Goal: Information Seeking & Learning: Learn about a topic

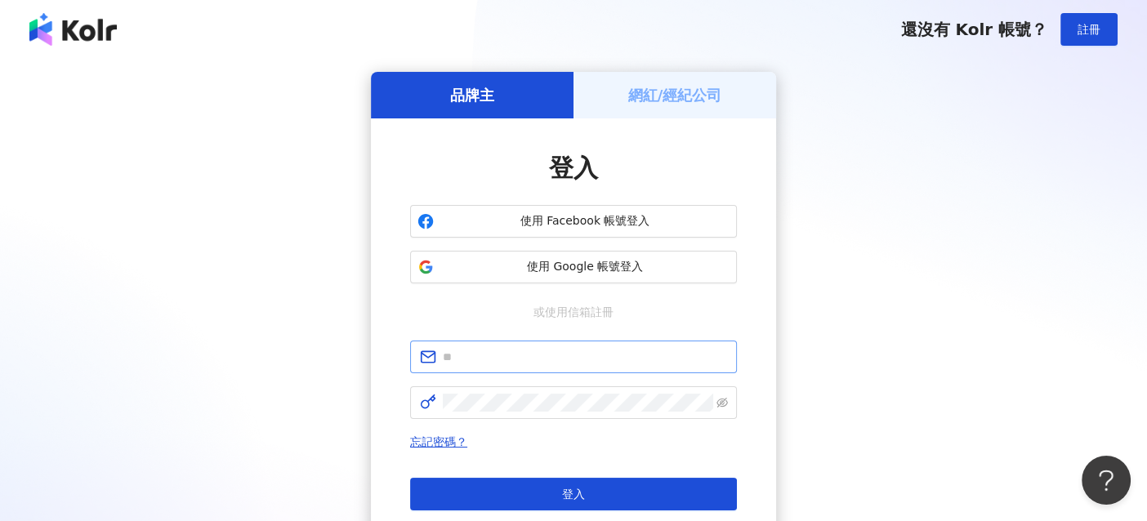
click at [499, 368] on span at bounding box center [573, 357] width 327 height 33
paste input "**********"
type input "**********"
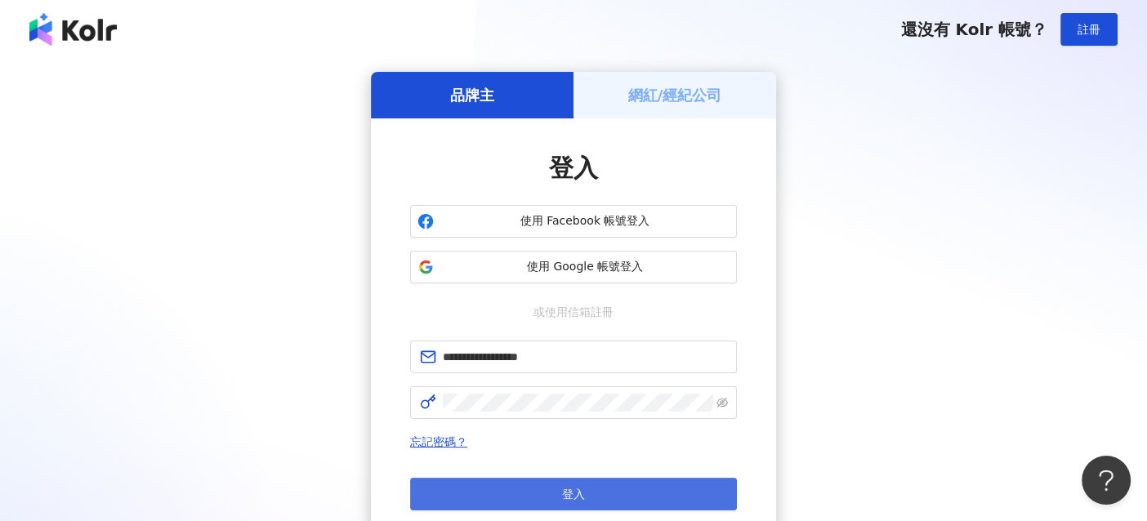
click at [524, 484] on button "登入" at bounding box center [573, 494] width 327 height 33
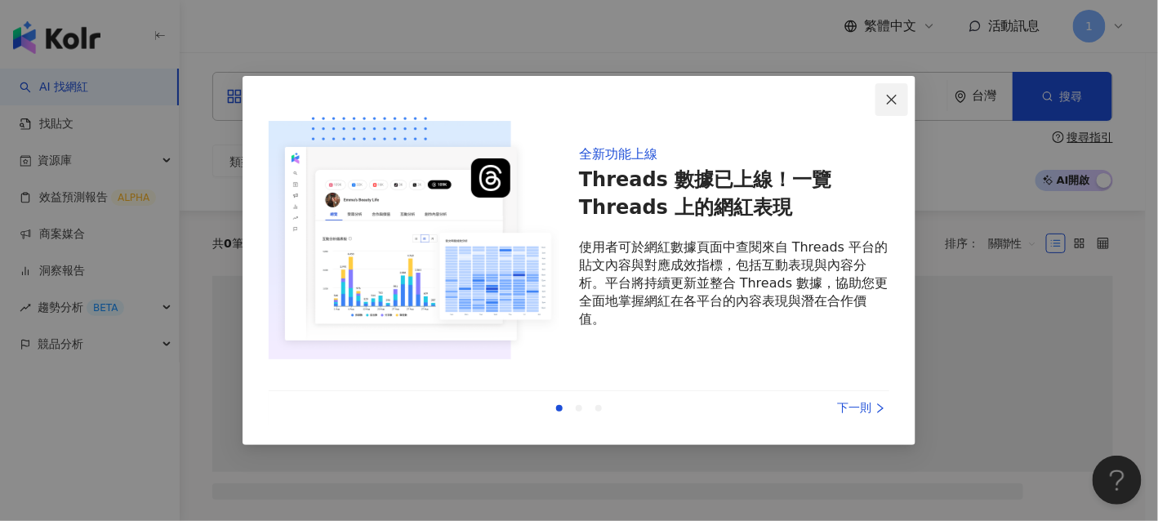
click at [889, 97] on icon "close" at bounding box center [891, 99] width 13 height 13
click at [892, 99] on icon "close" at bounding box center [892, 99] width 10 height 10
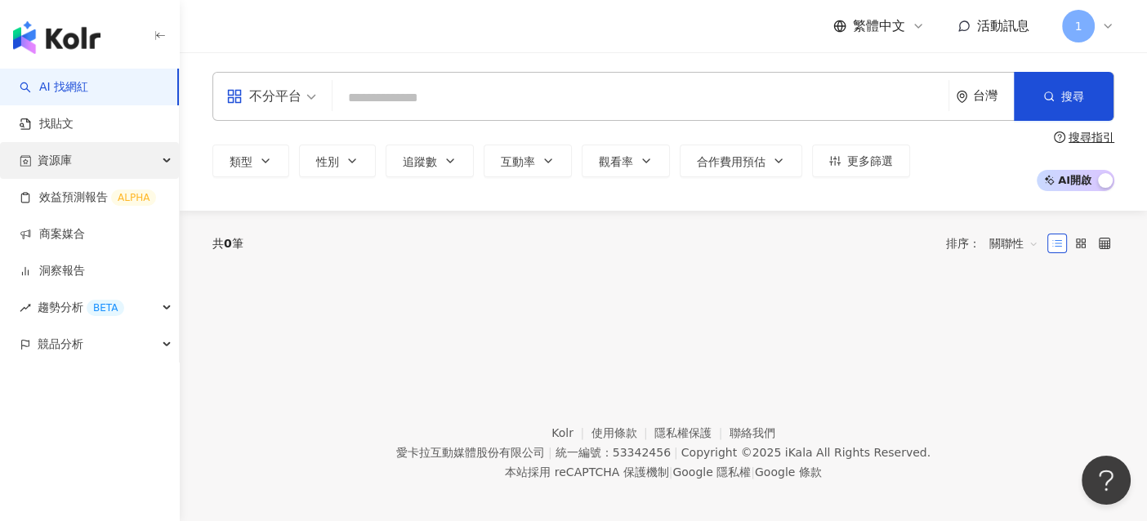
click at [74, 158] on div "資源庫" at bounding box center [89, 160] width 179 height 37
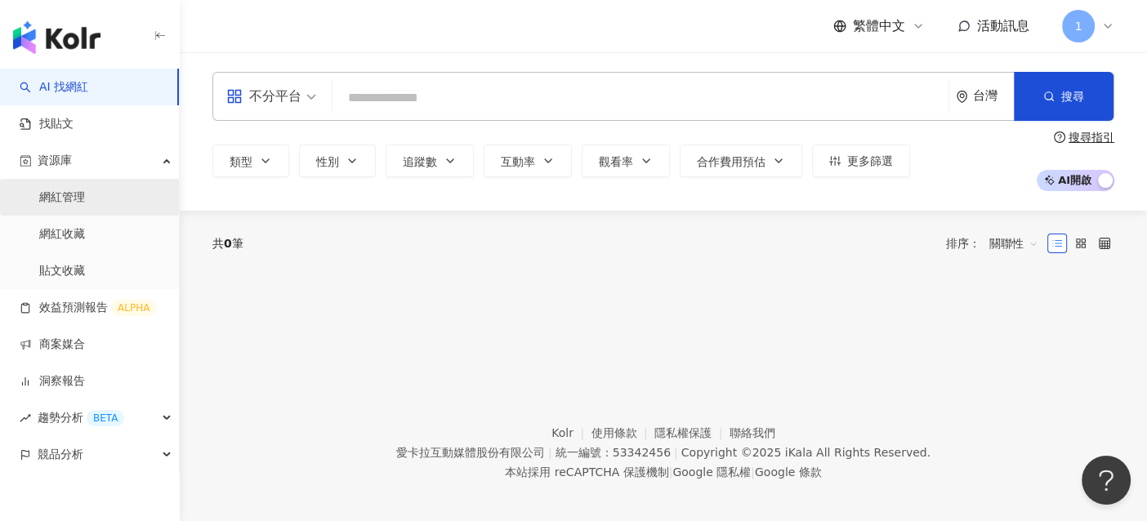
click at [69, 201] on link "網紅管理" at bounding box center [62, 197] width 46 height 16
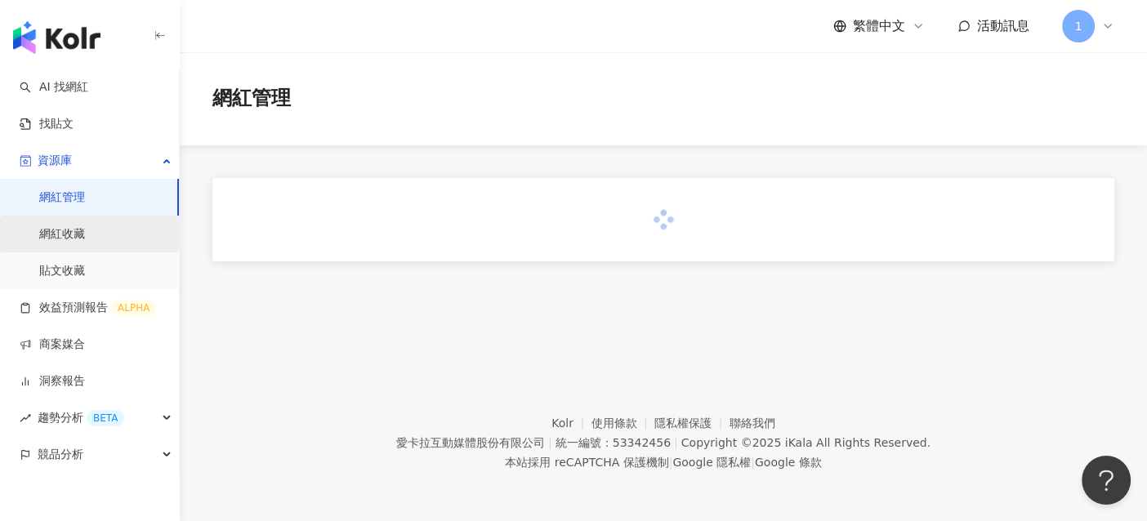
click at [52, 234] on link "網紅收藏" at bounding box center [62, 234] width 46 height 16
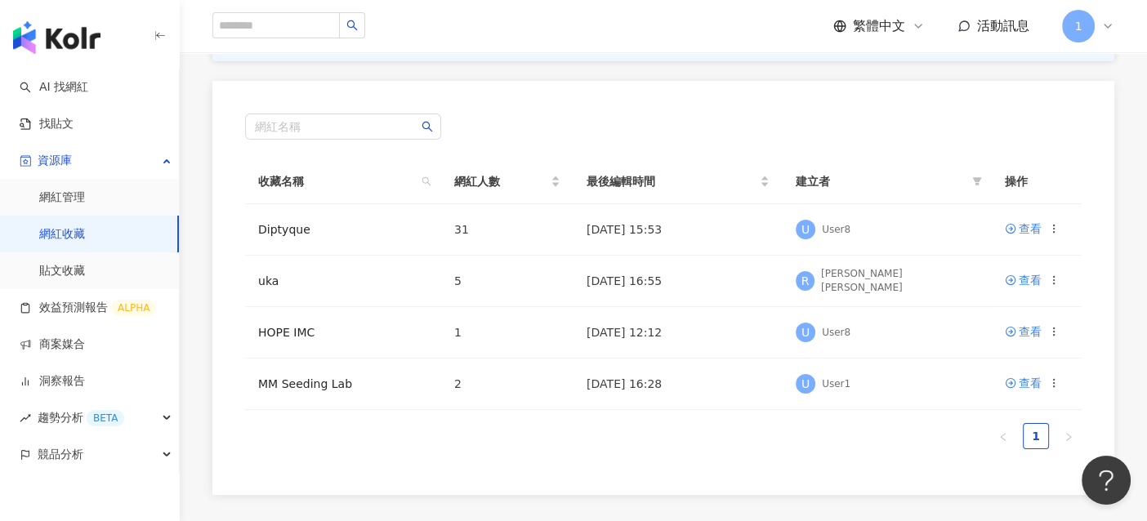
scroll to position [163, 0]
click at [306, 235] on td "Diptyque" at bounding box center [343, 228] width 196 height 51
click at [1027, 227] on div "查看" at bounding box center [1030, 228] width 23 height 18
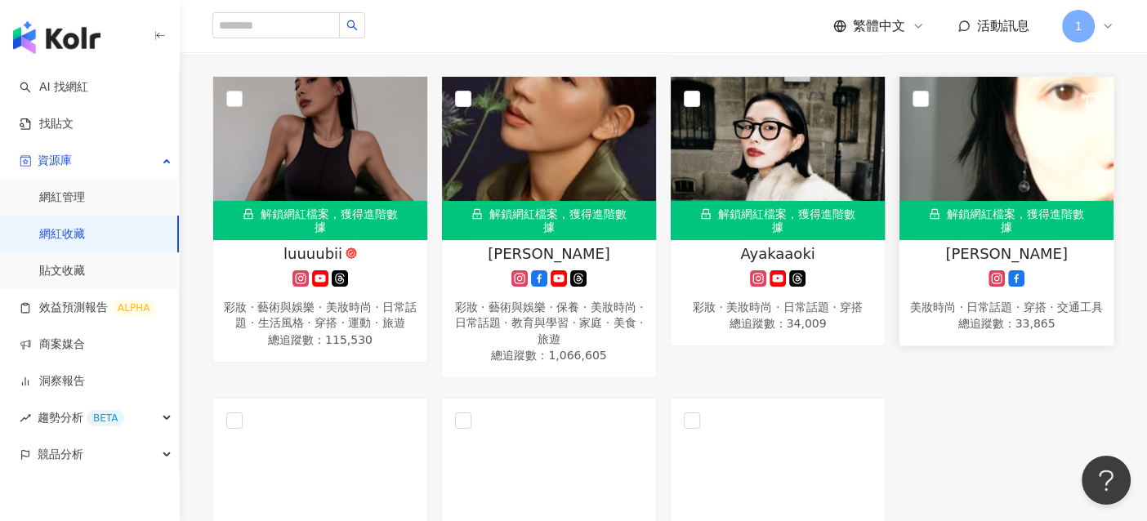
scroll to position [2368, 0]
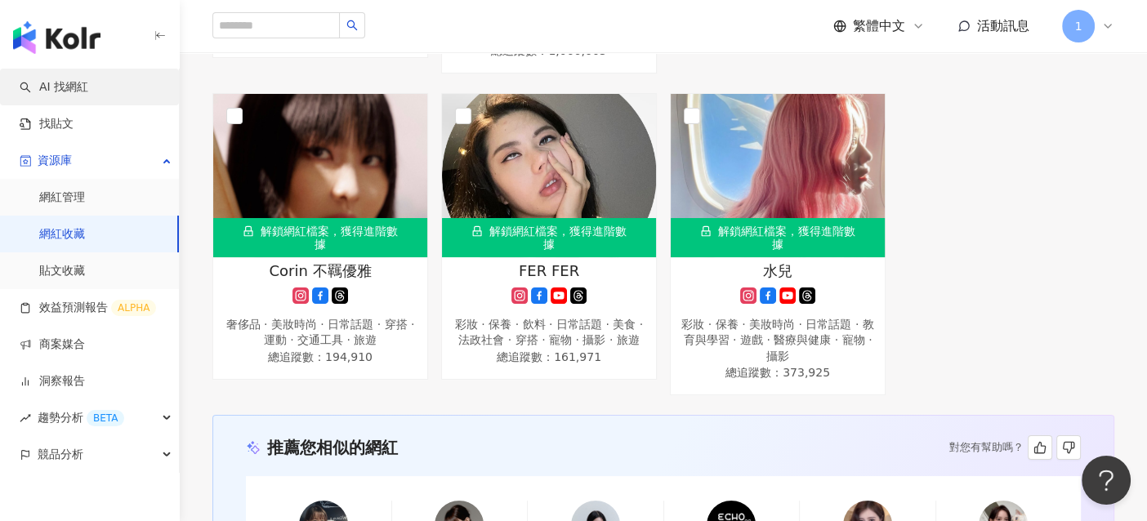
click at [69, 96] on link "AI 找網紅" at bounding box center [54, 87] width 69 height 16
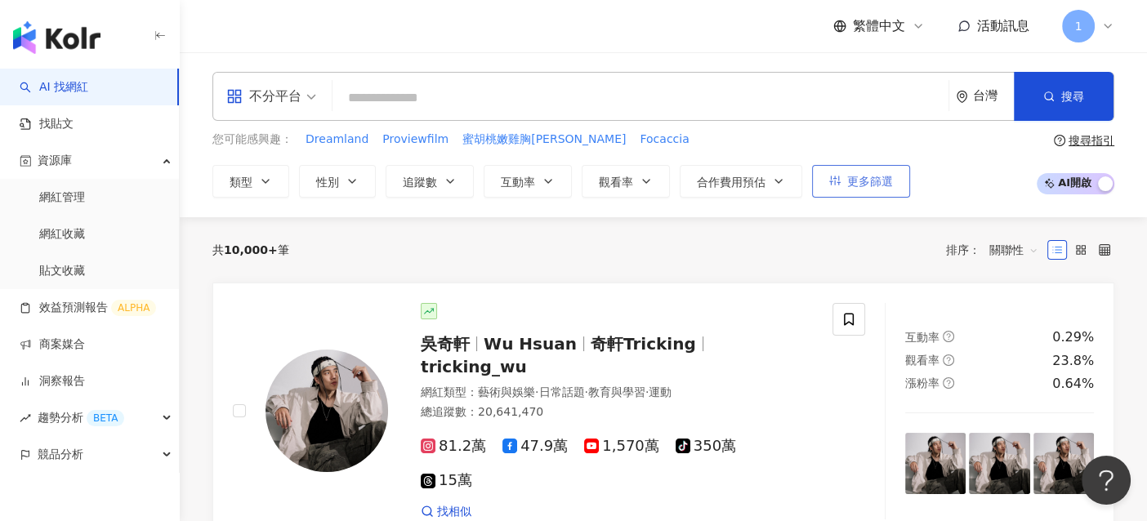
click at [841, 180] on button "更多篩選" at bounding box center [861, 181] width 98 height 33
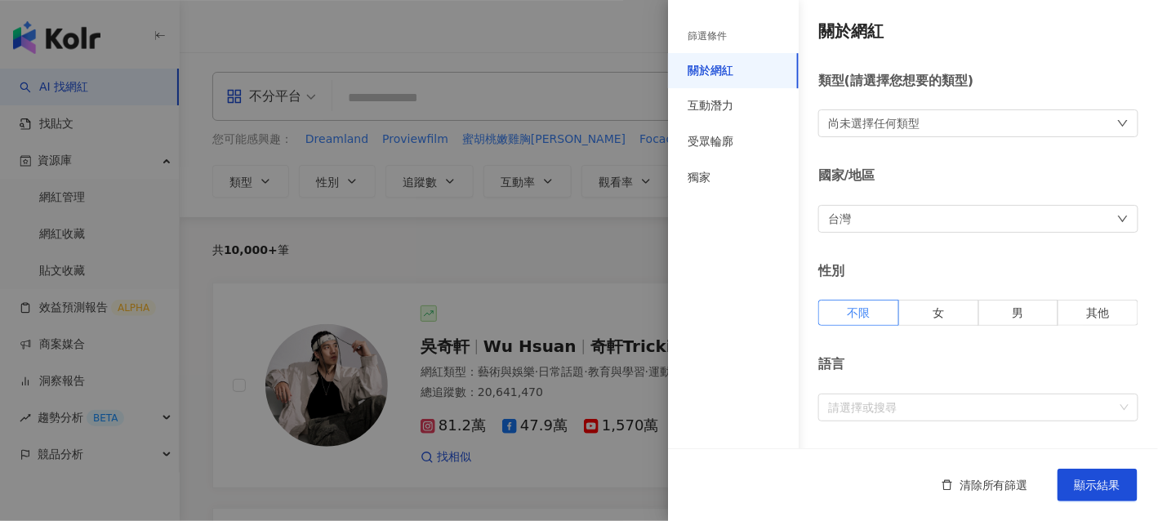
click at [864, 207] on div "台灣" at bounding box center [978, 219] width 320 height 28
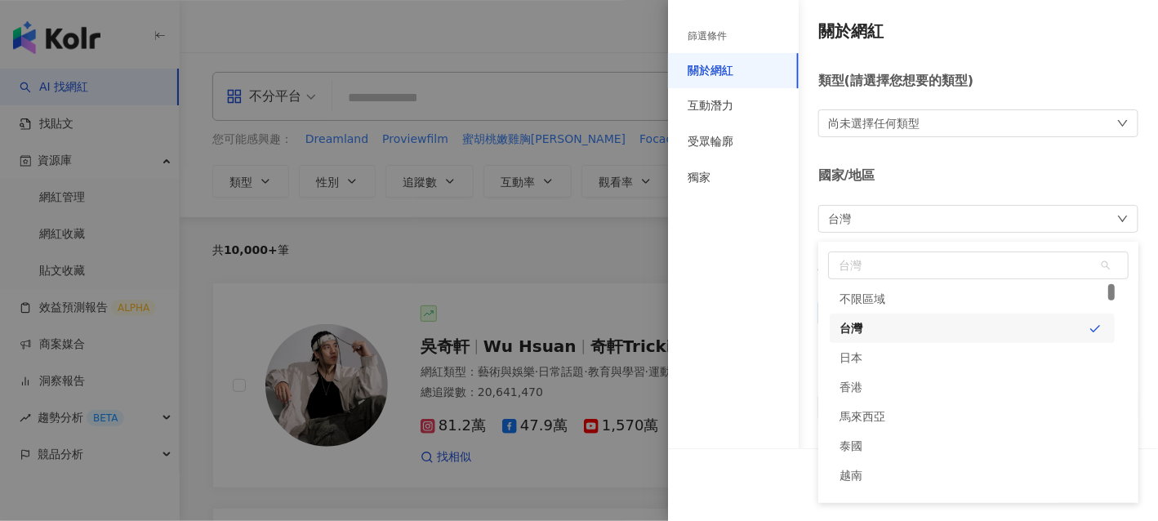
click at [864, 207] on div "台灣 台灣 unlimit tw jp 不限區域 台灣 日本 香港 馬來西亞 泰國 越南 新加坡" at bounding box center [978, 219] width 320 height 28
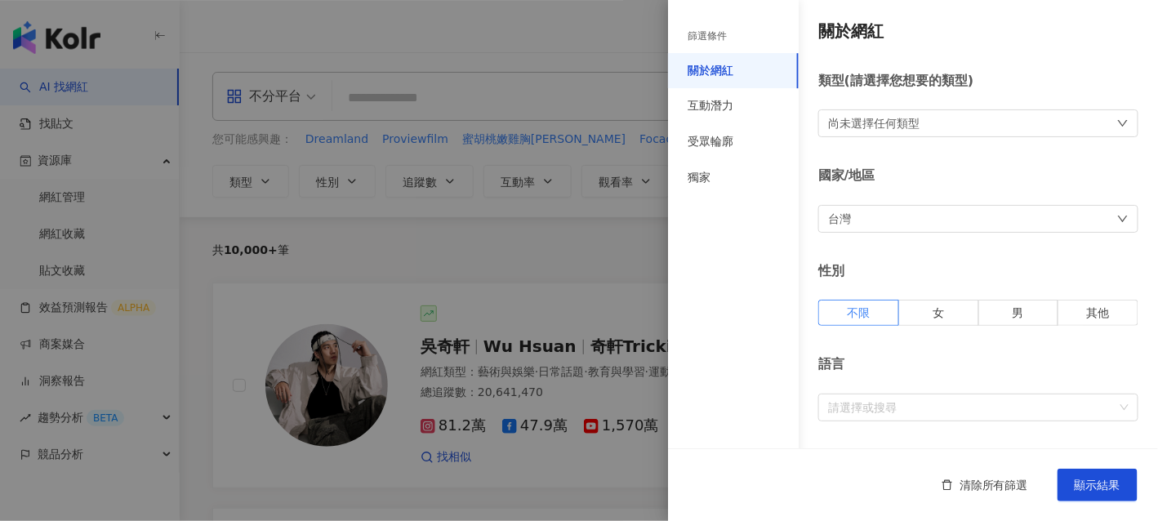
click at [920, 120] on div "尚未選擇任何類型" at bounding box center [978, 123] width 320 height 28
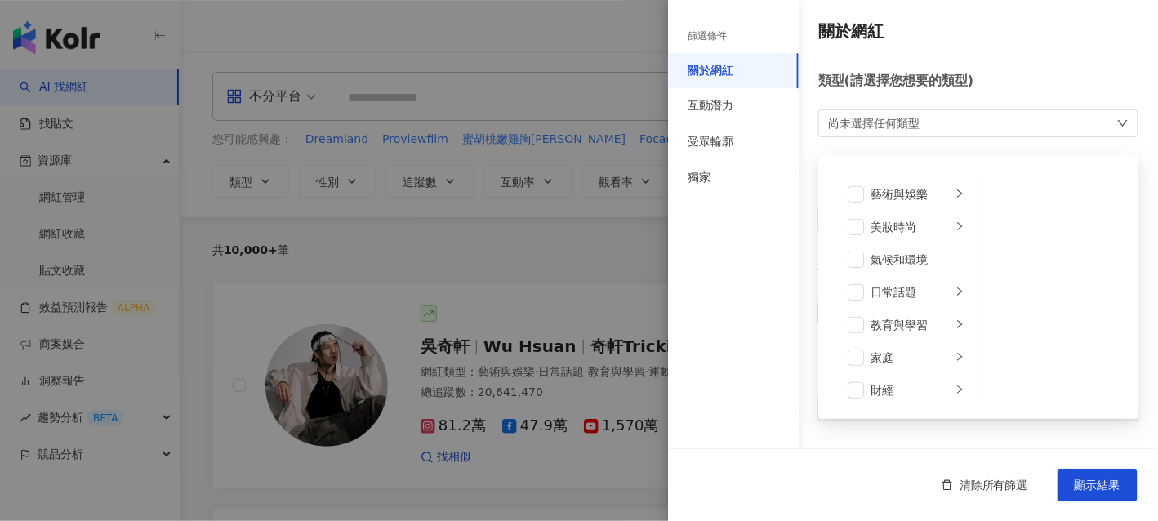
click at [920, 120] on div "尚未選擇任何類型 藝術與娛樂 美妝時尚 氣候和環境 日常話題 教育與學習 家庭 財經 美食 命理占卜 遊戲 法政社會 生活風格 影視娛樂 醫療與健康 寵物 攝…" at bounding box center [978, 123] width 320 height 28
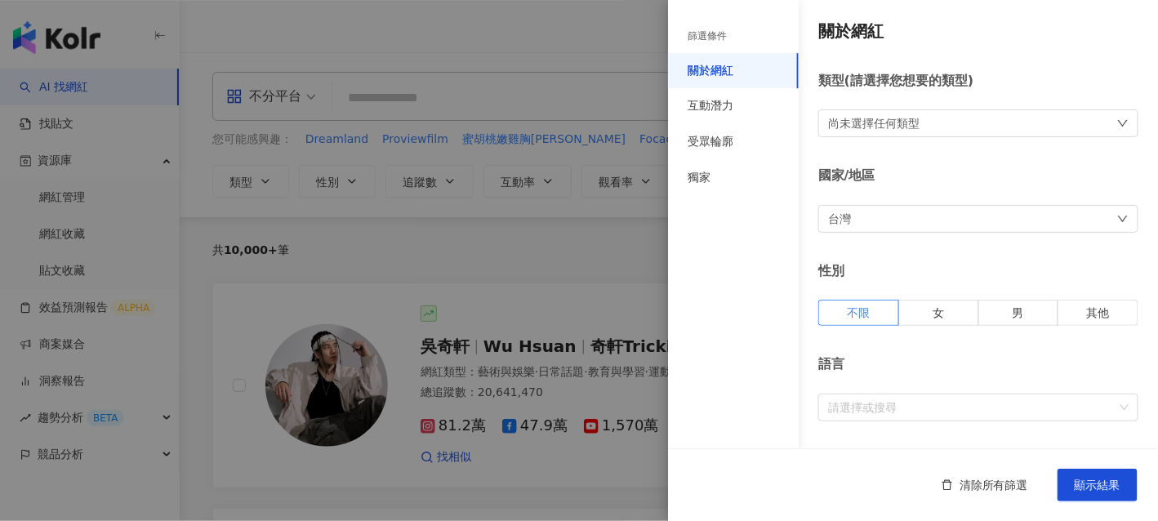
click at [955, 212] on div "台灣" at bounding box center [978, 219] width 320 height 28
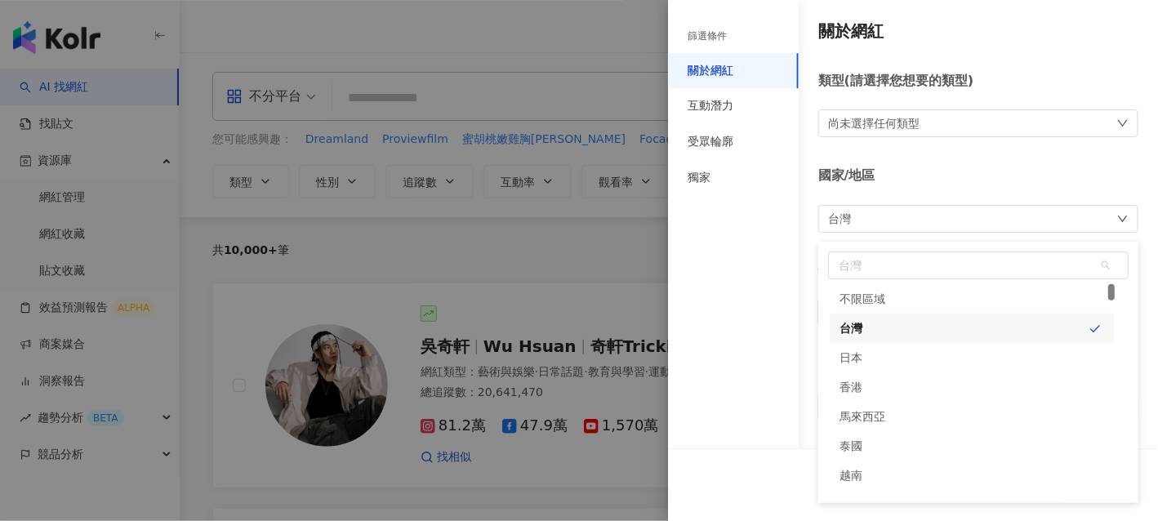
click at [955, 212] on div "台灣 台灣 unlimit tw jp 不限區域 台灣 日本 香港 馬來西亞 泰國 越南 新加坡" at bounding box center [978, 219] width 320 height 28
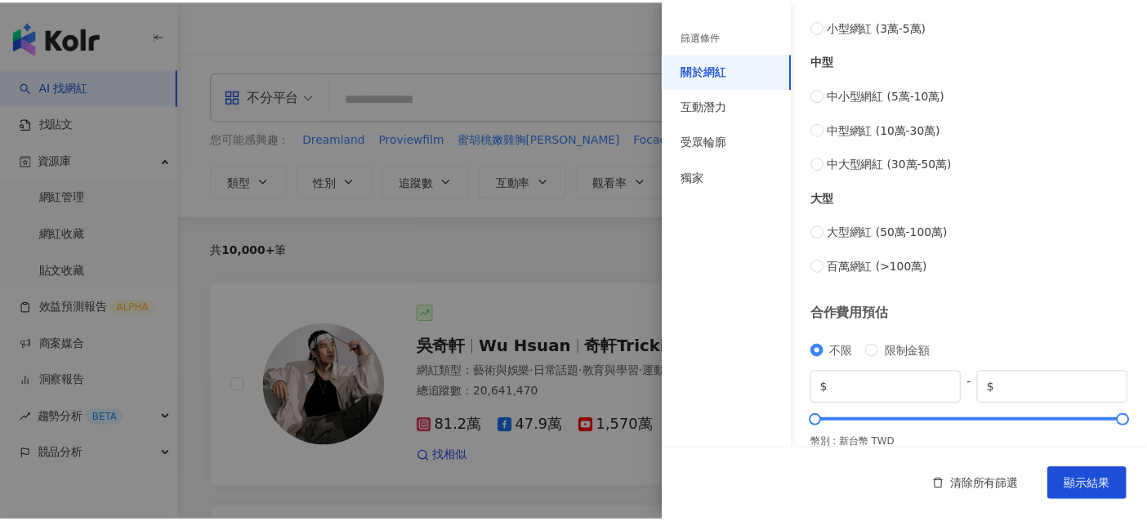
scroll to position [710, 0]
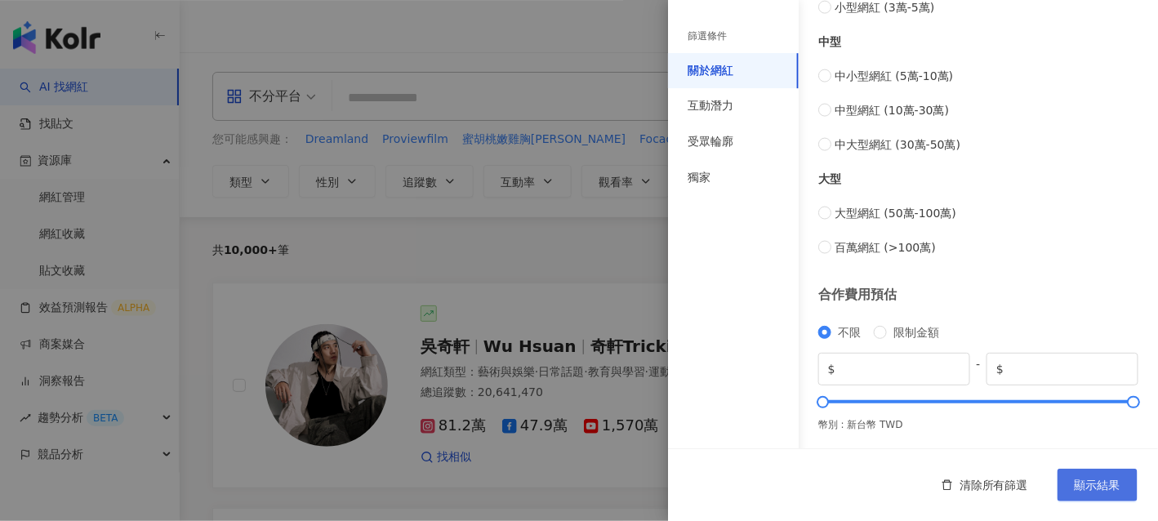
click at [1085, 475] on button "顯示結果" at bounding box center [1098, 485] width 80 height 33
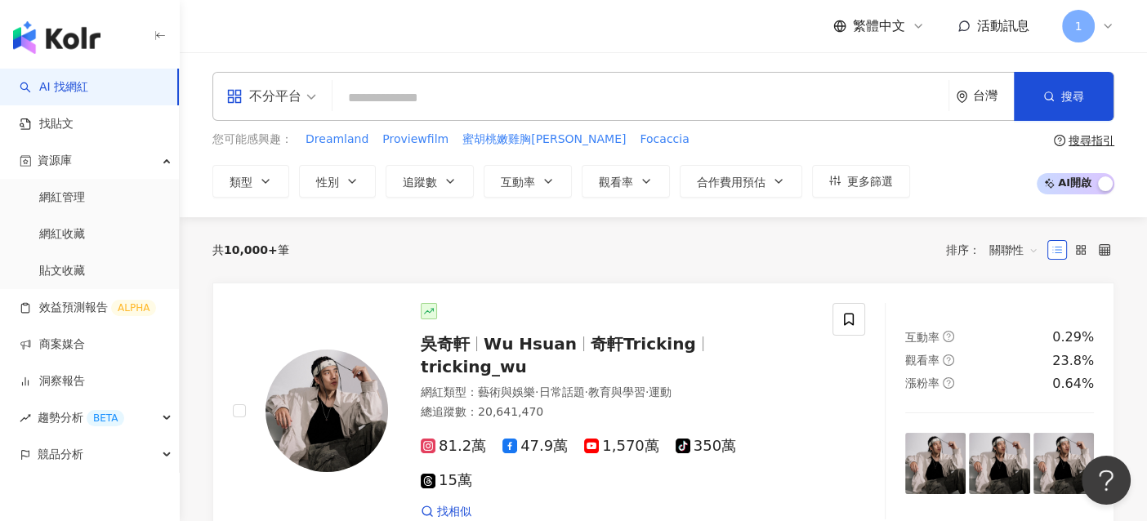
click at [629, 92] on input "search" at bounding box center [640, 97] width 603 height 31
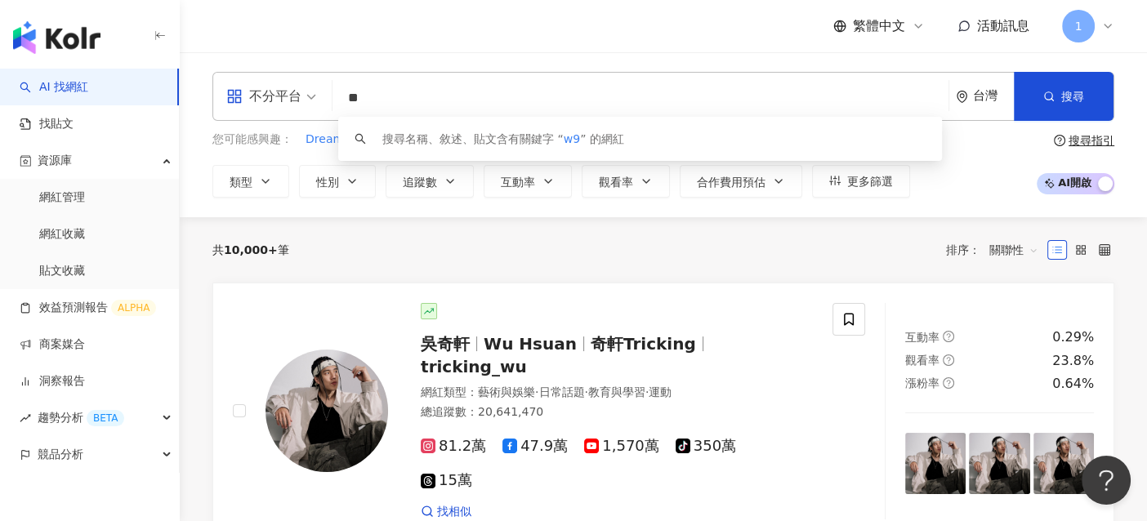
type input "*"
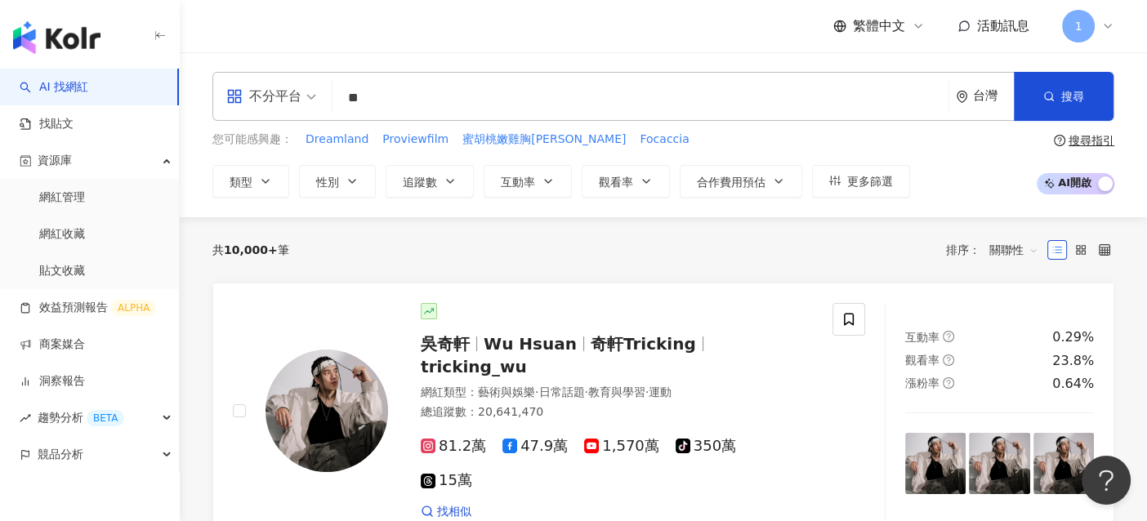
type input "**"
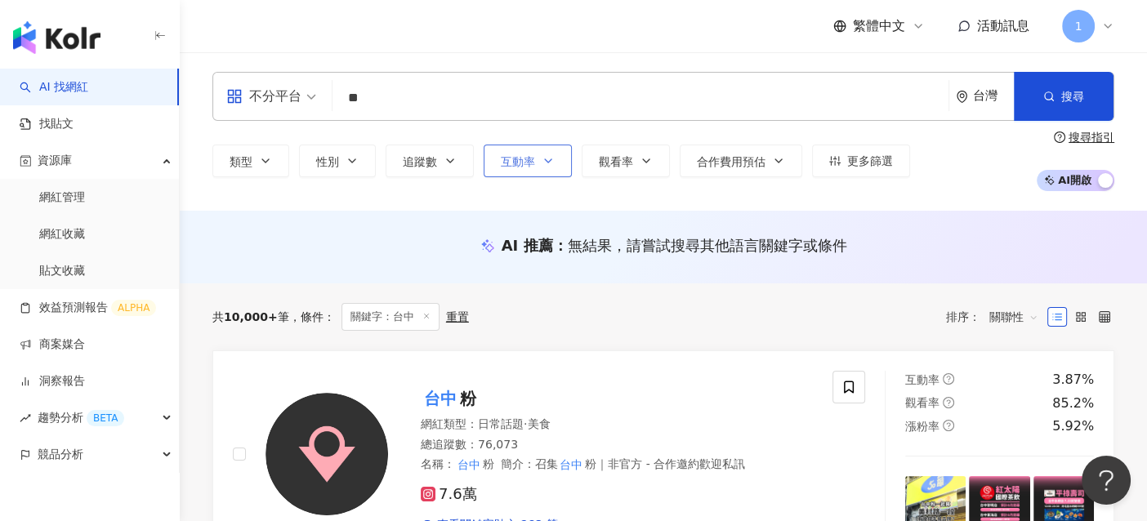
click at [532, 163] on span "互動率" at bounding box center [518, 161] width 34 height 13
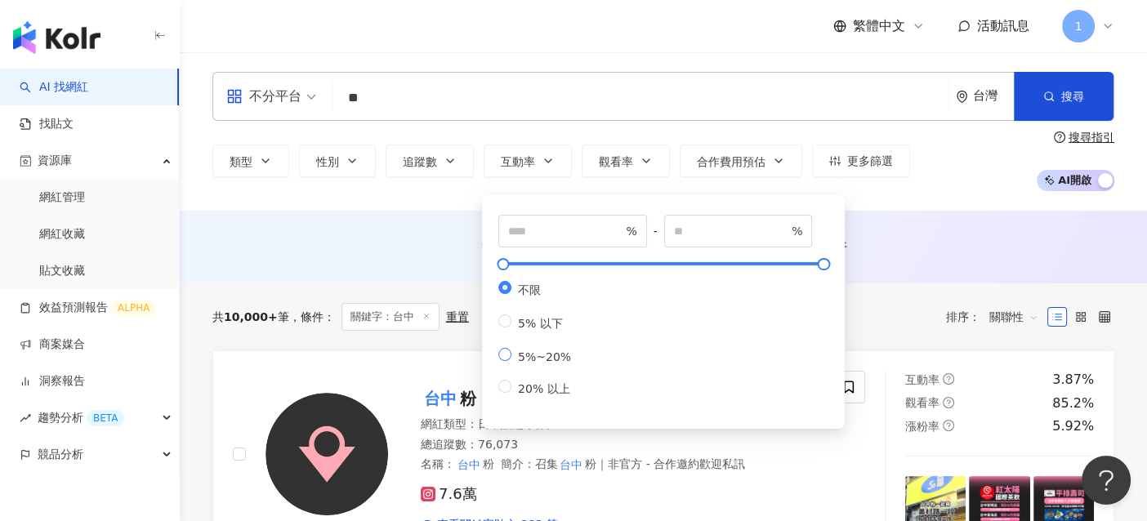
click at [515, 360] on span "5%~20%" at bounding box center [544, 356] width 66 height 13
type input "*"
type input "**"
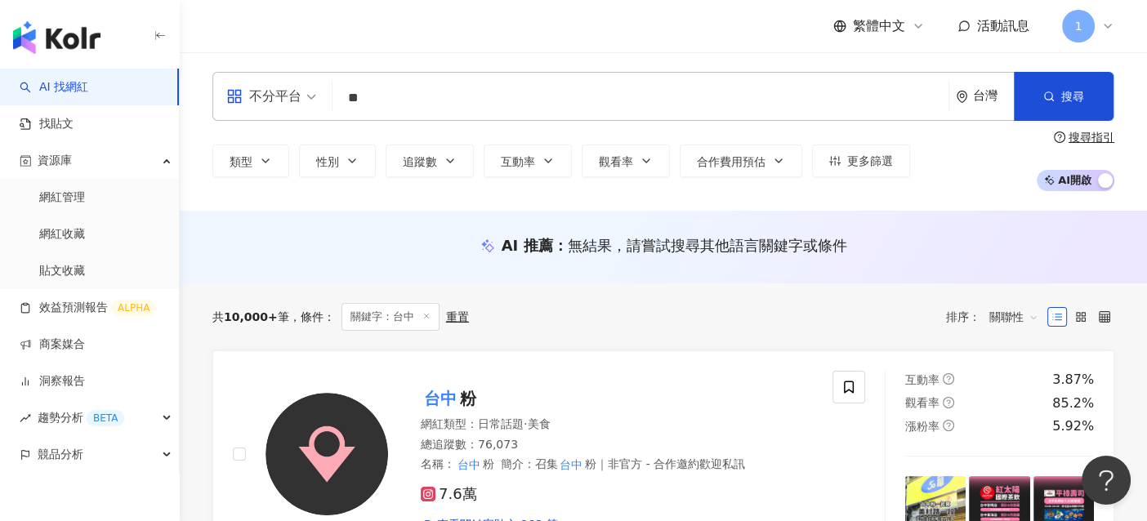
click at [945, 244] on div "AI 推薦 ： 無結果，請嘗試搜尋其他語言關鍵字或條件" at bounding box center [663, 245] width 902 height 20
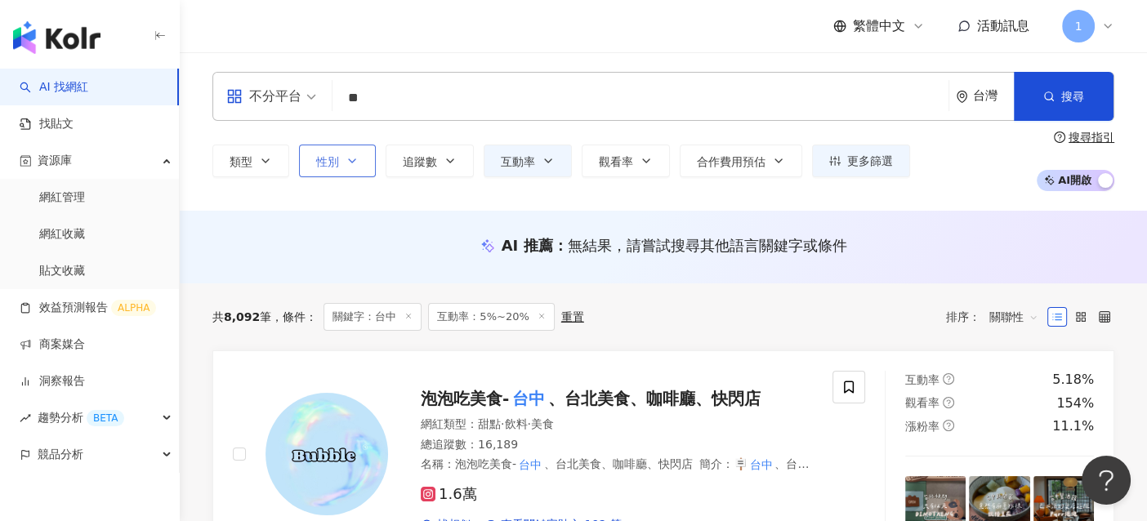
click at [345, 166] on icon "button" at bounding box center [351, 160] width 13 height 13
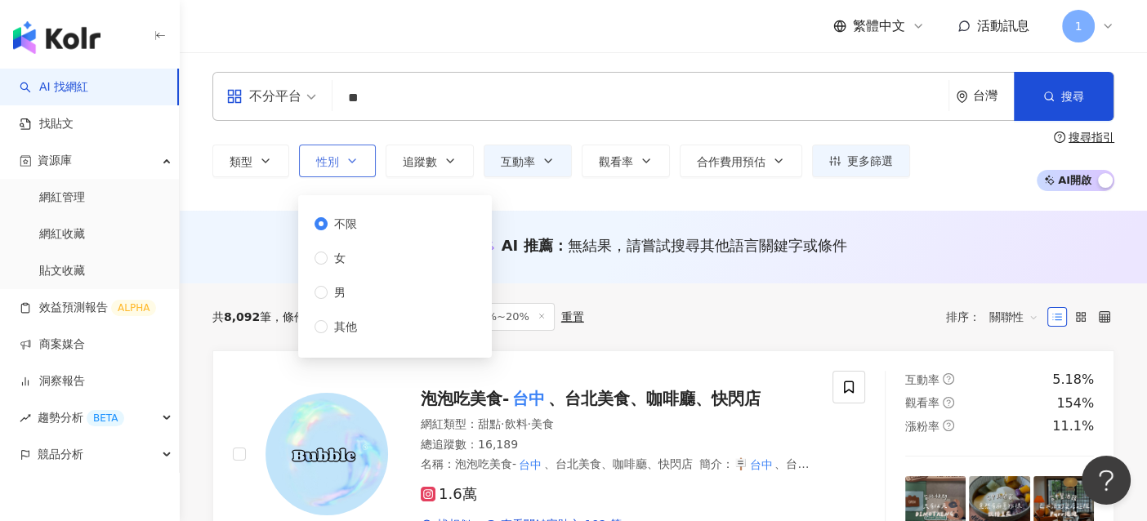
click at [345, 166] on icon "button" at bounding box center [351, 160] width 13 height 13
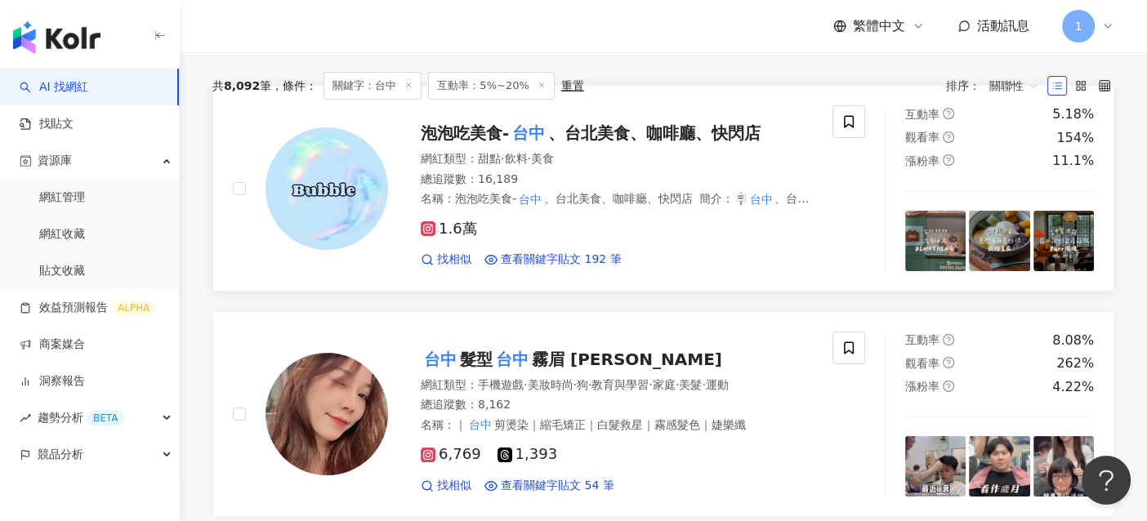
scroll to position [81, 0]
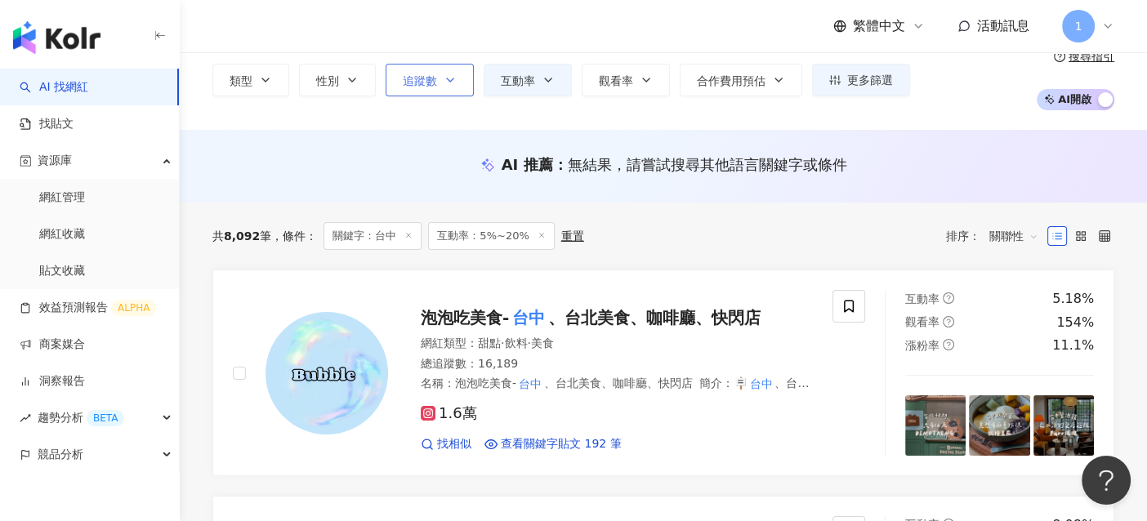
click at [426, 83] on span "追蹤數" at bounding box center [420, 80] width 34 height 13
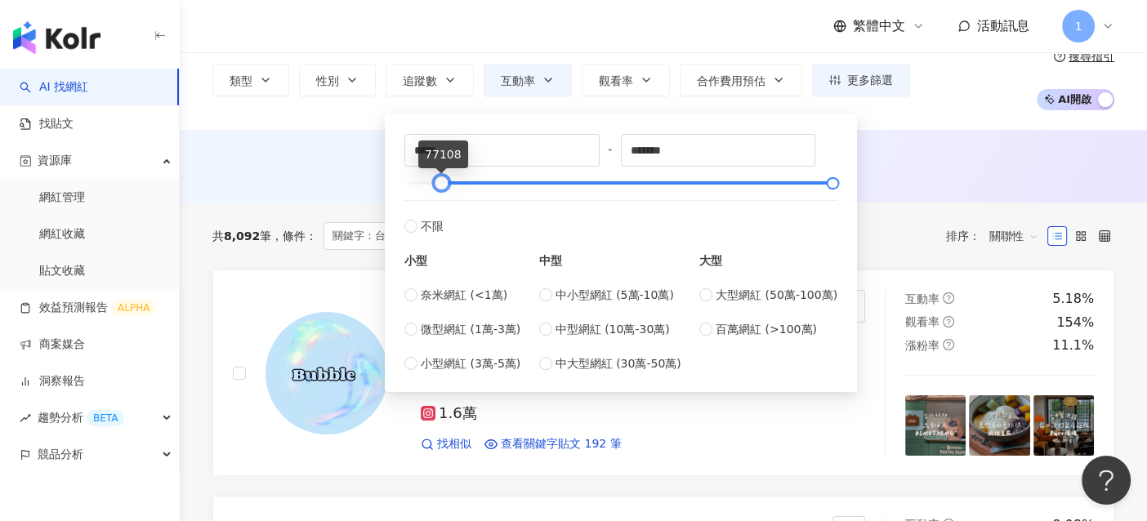
type input "*****"
drag, startPoint x: 412, startPoint y: 180, endPoint x: 444, endPoint y: 171, distance: 33.1
click at [444, 171] on div "***** - ******* 不限 小型 奈米網紅 (<1萬) 微型網紅 (1萬-3萬) 小型網紅 (3萬-5萬) 中型 中小型網紅 (5萬-10萬) 中型…" at bounding box center [620, 253] width 433 height 238
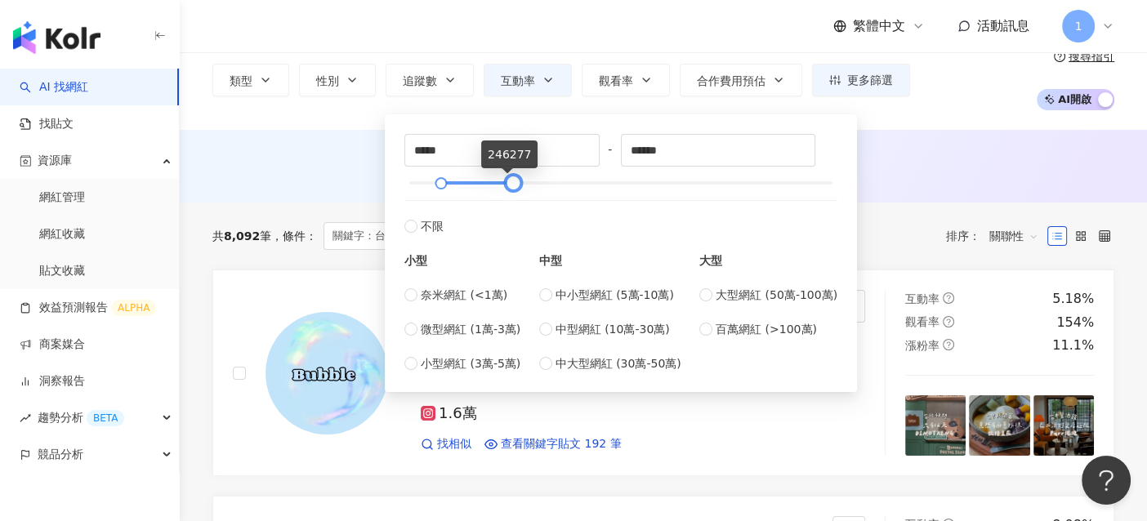
type input "******"
drag, startPoint x: 840, startPoint y: 182, endPoint x: 525, endPoint y: 177, distance: 315.3
click at [522, 179] on div at bounding box center [517, 183] width 9 height 9
type input "****"
drag, startPoint x: 436, startPoint y: 185, endPoint x: 408, endPoint y: 182, distance: 28.7
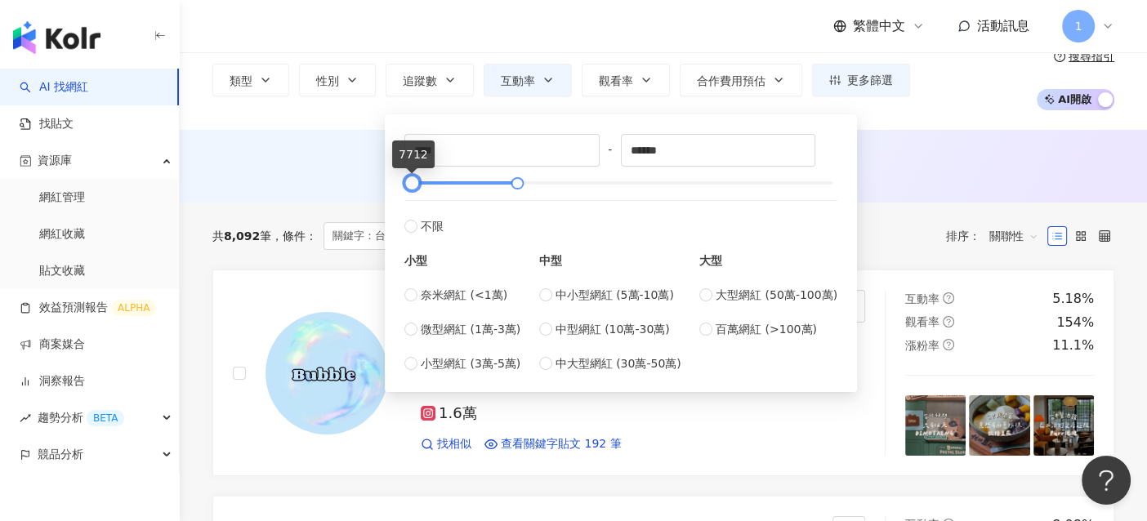
click at [408, 182] on div at bounding box center [412, 183] width 9 height 9
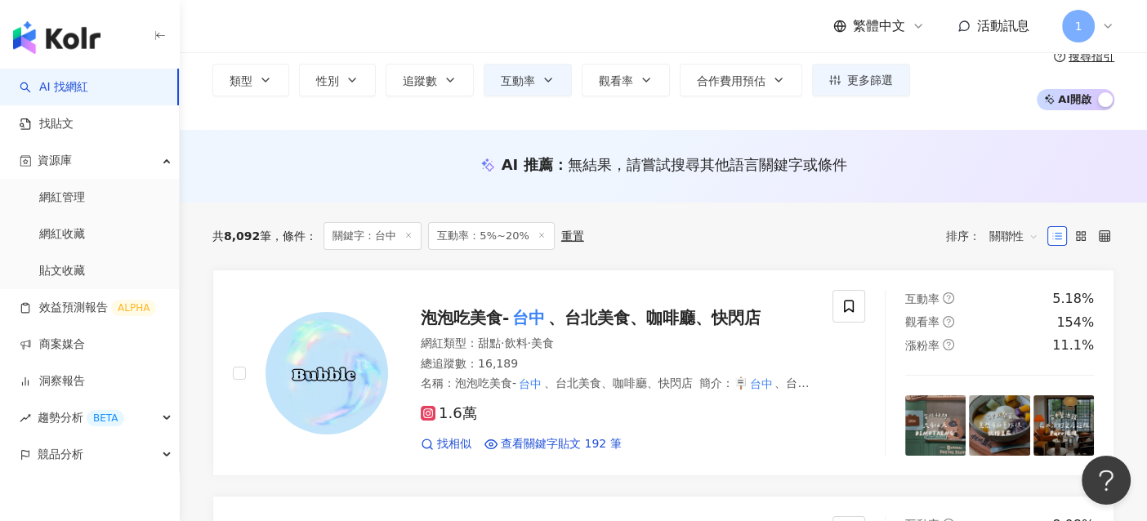
click at [920, 175] on div "AI 推薦 ： 無結果，請嘗試搜尋其他語言關鍵字或條件" at bounding box center [663, 169] width 967 height 30
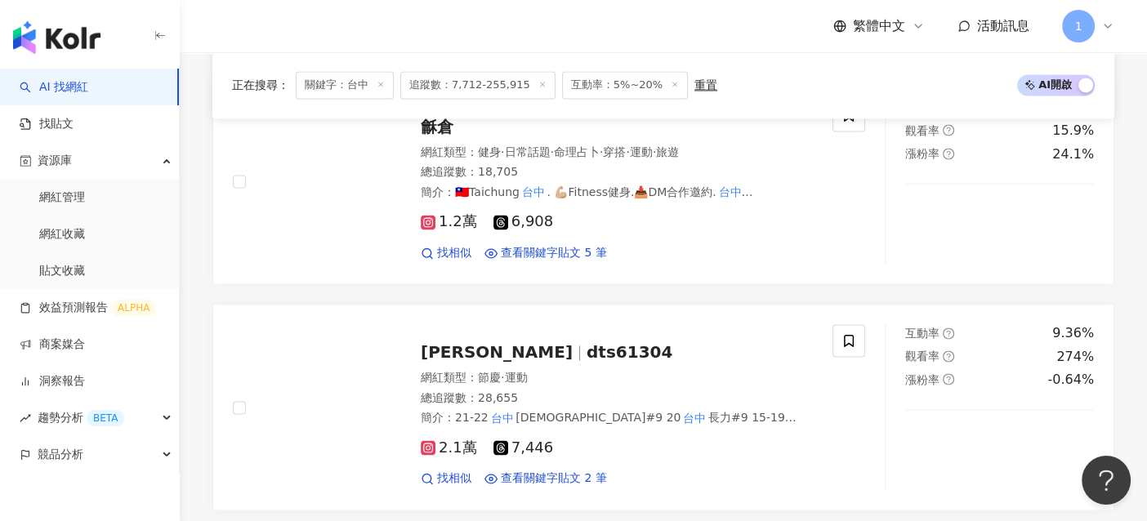
scroll to position [2859, 0]
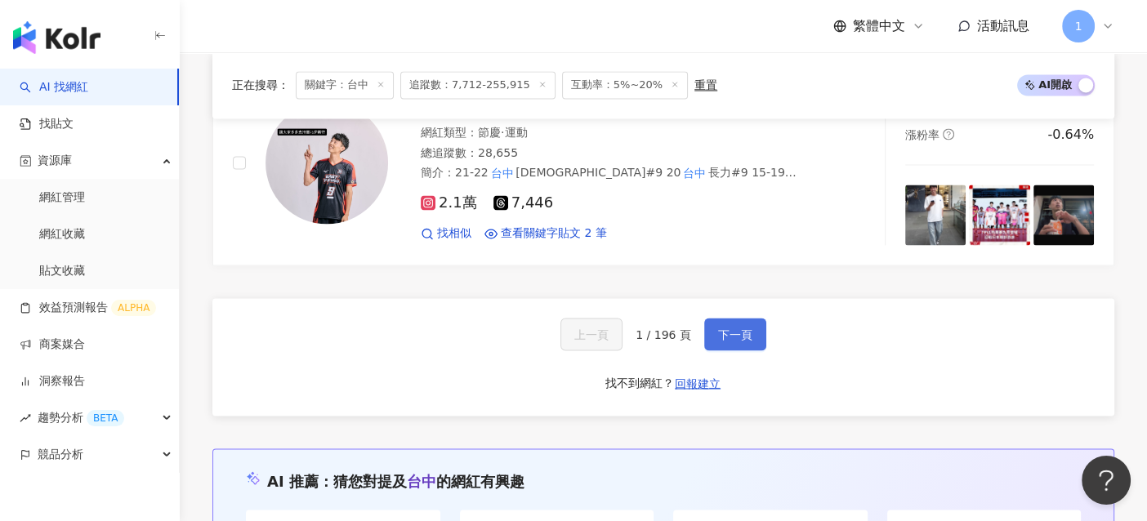
click at [726, 328] on span "下一頁" at bounding box center [735, 334] width 34 height 13
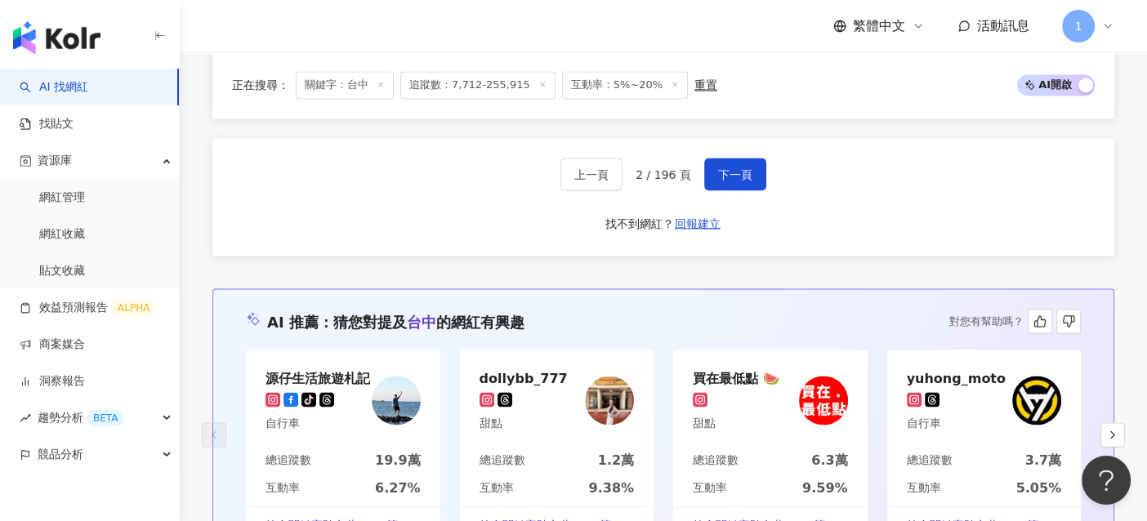
scroll to position [2737, 0]
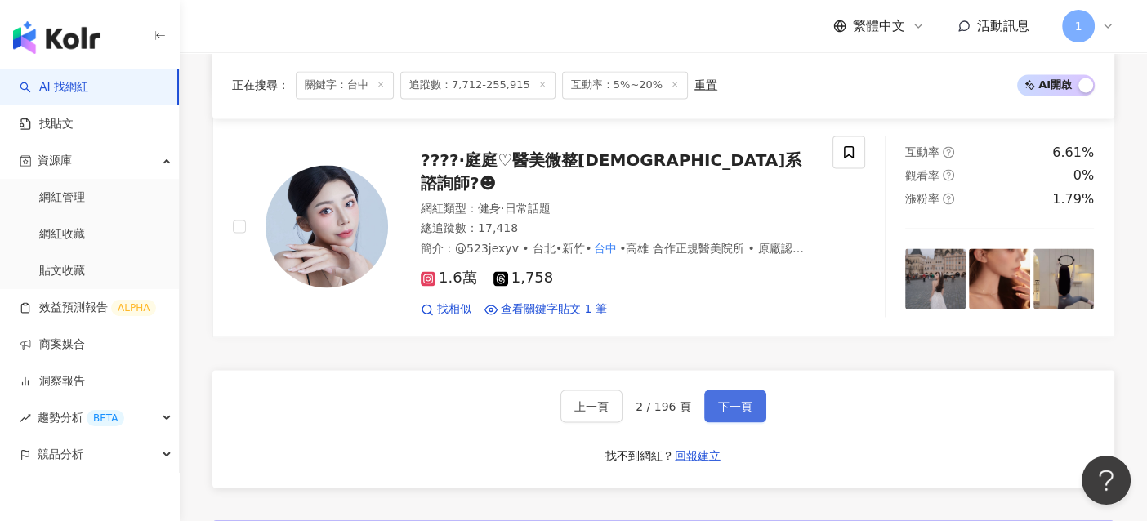
click at [726, 390] on button "下一頁" at bounding box center [735, 406] width 62 height 33
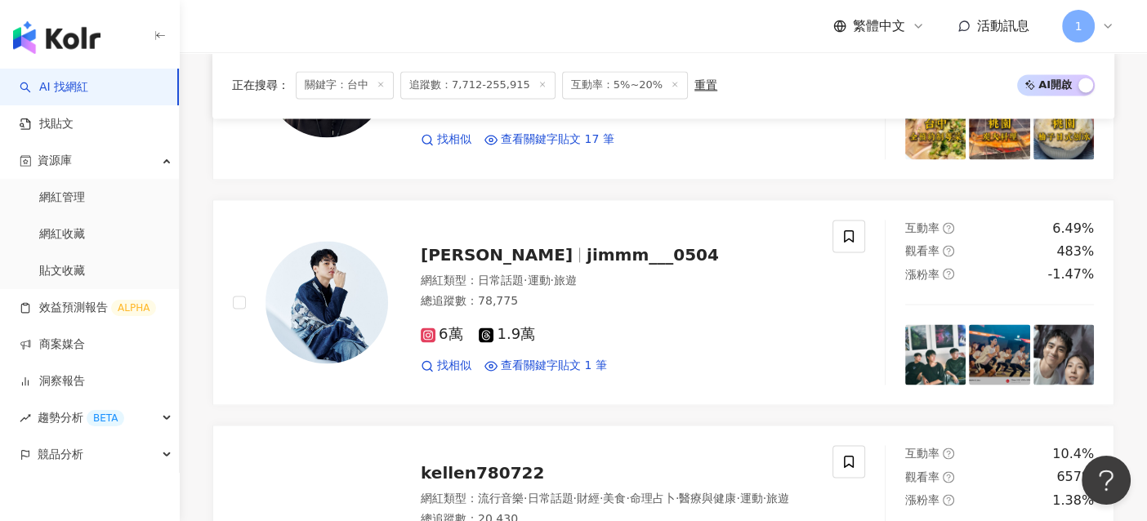
scroll to position [2811, 0]
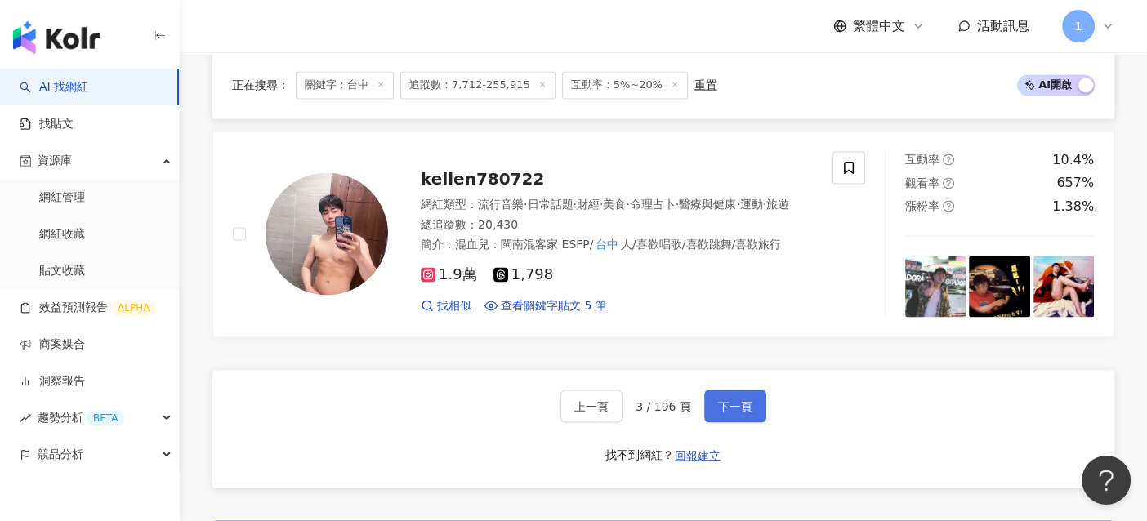
click at [728, 399] on span "下一頁" at bounding box center [735, 405] width 34 height 13
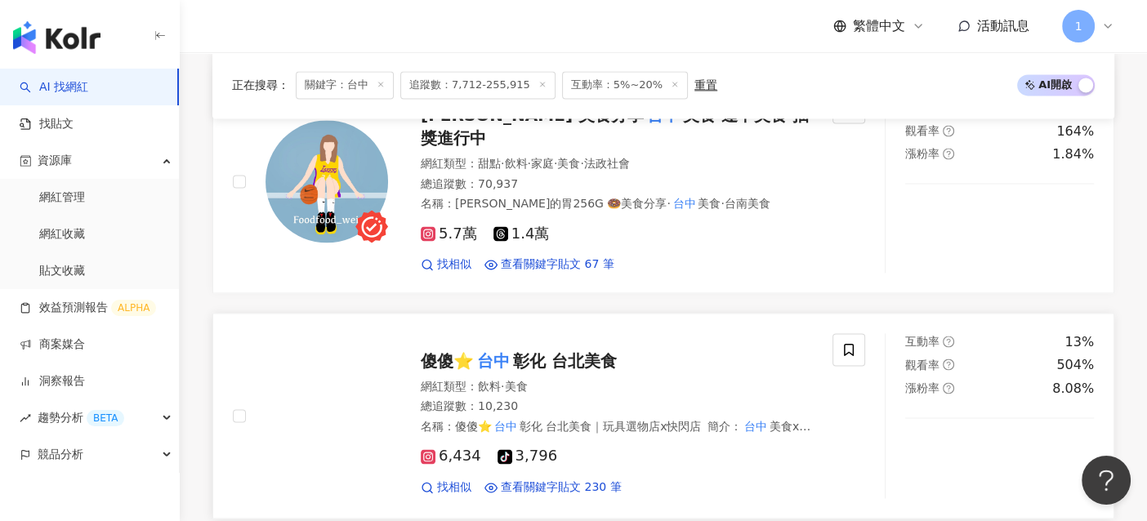
scroll to position [2689, 0]
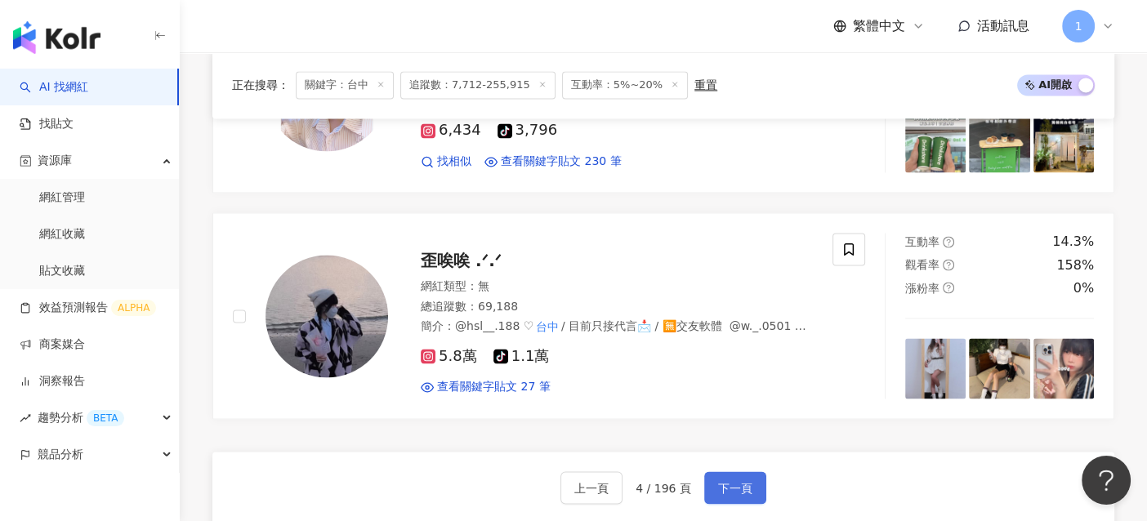
click at [731, 481] on span "下一頁" at bounding box center [735, 487] width 34 height 13
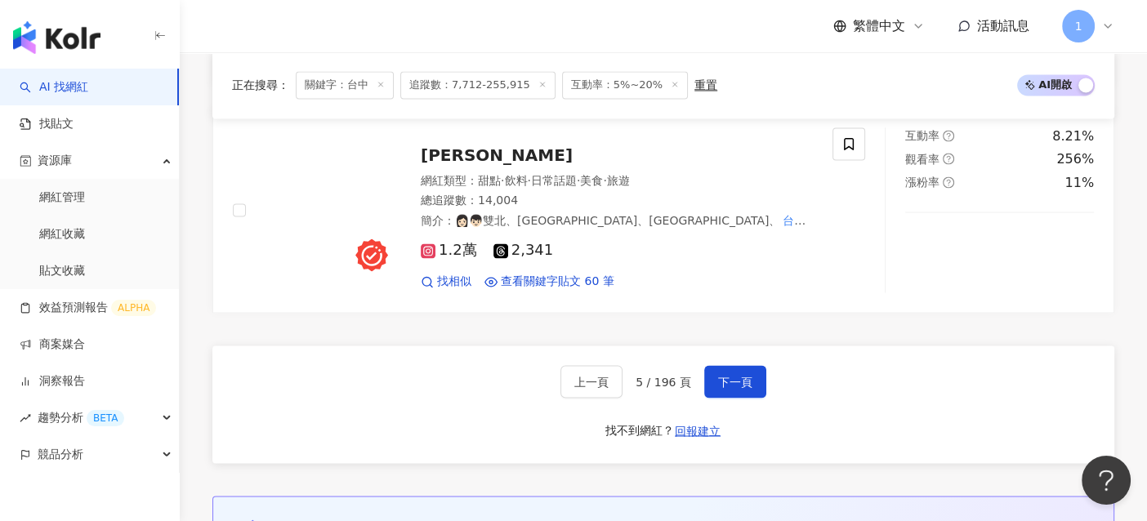
scroll to position [2859, 0]
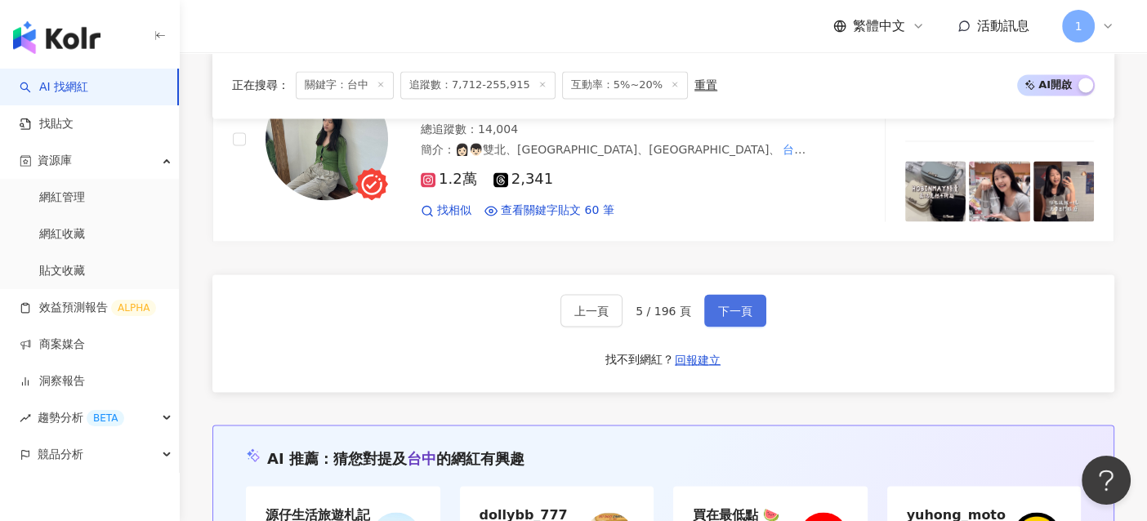
click at [726, 304] on span "下一頁" at bounding box center [735, 310] width 34 height 13
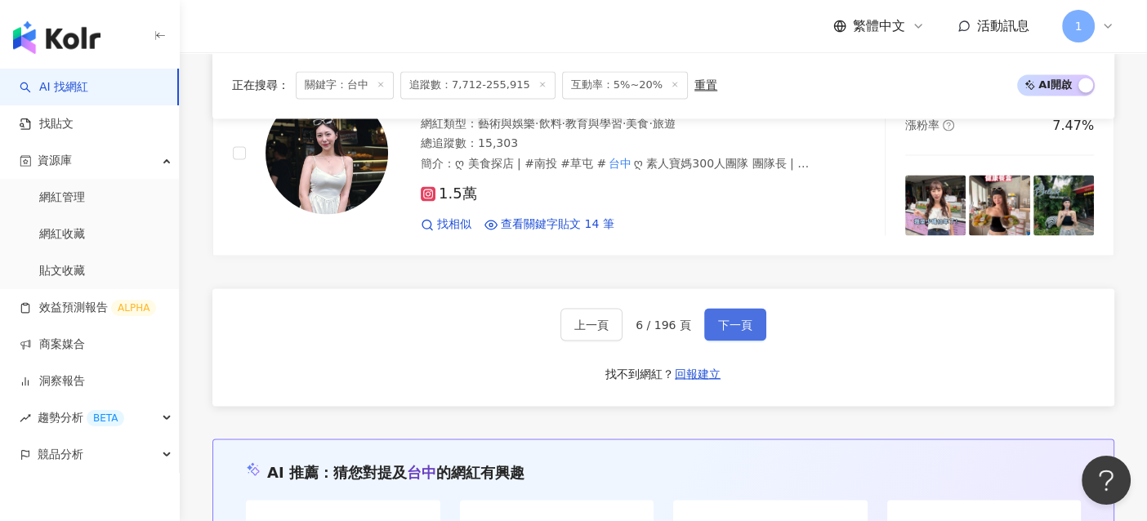
click at [719, 318] on span "下一頁" at bounding box center [735, 324] width 34 height 13
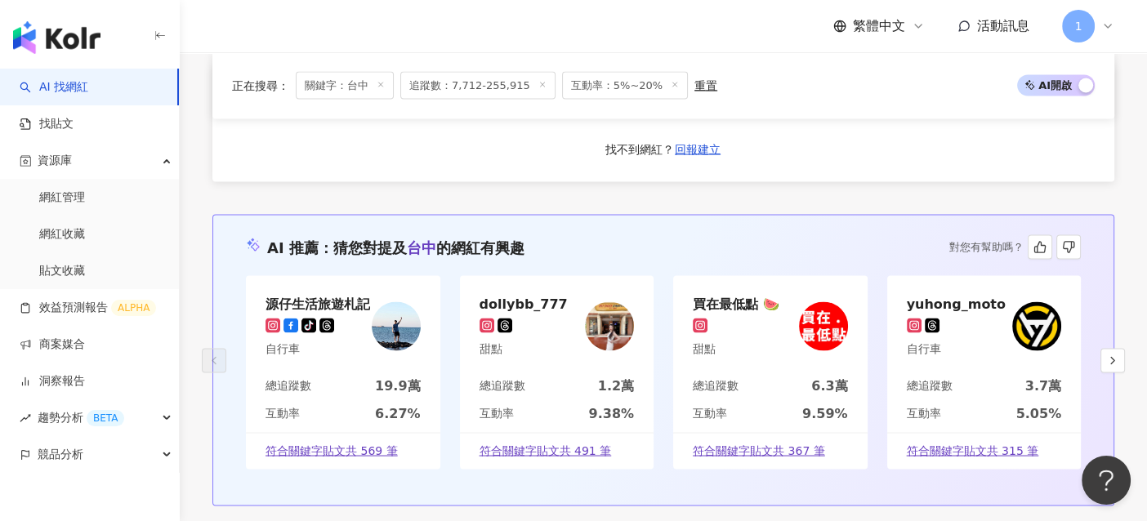
scroll to position [2940, 0]
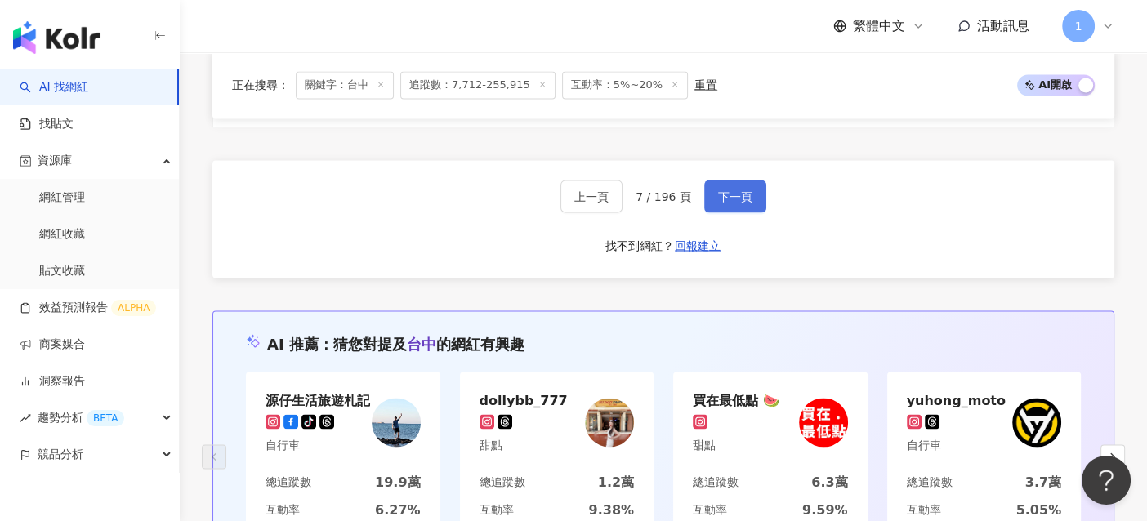
click at [753, 209] on button "下一頁" at bounding box center [735, 196] width 62 height 33
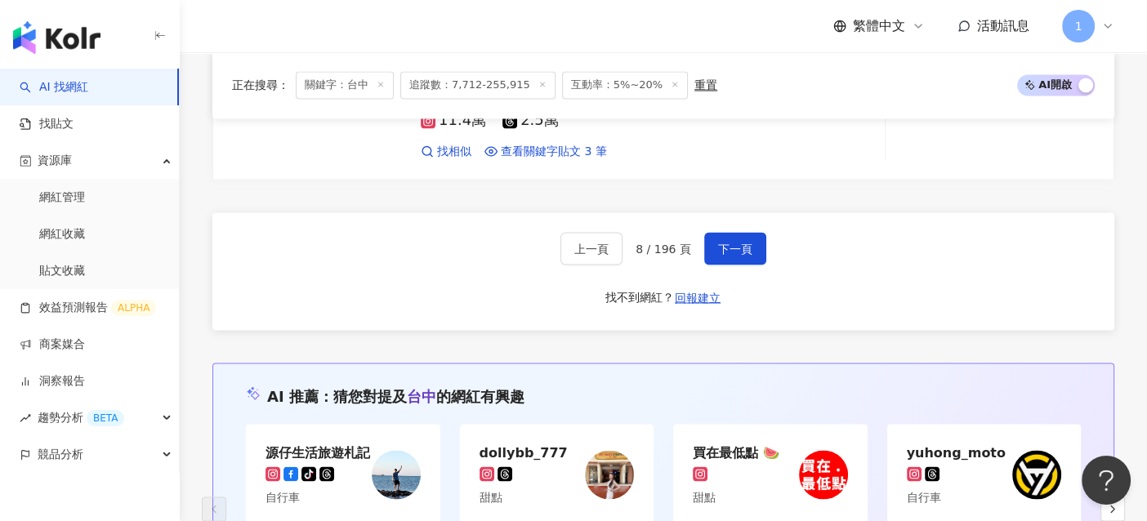
scroll to position [2739, 0]
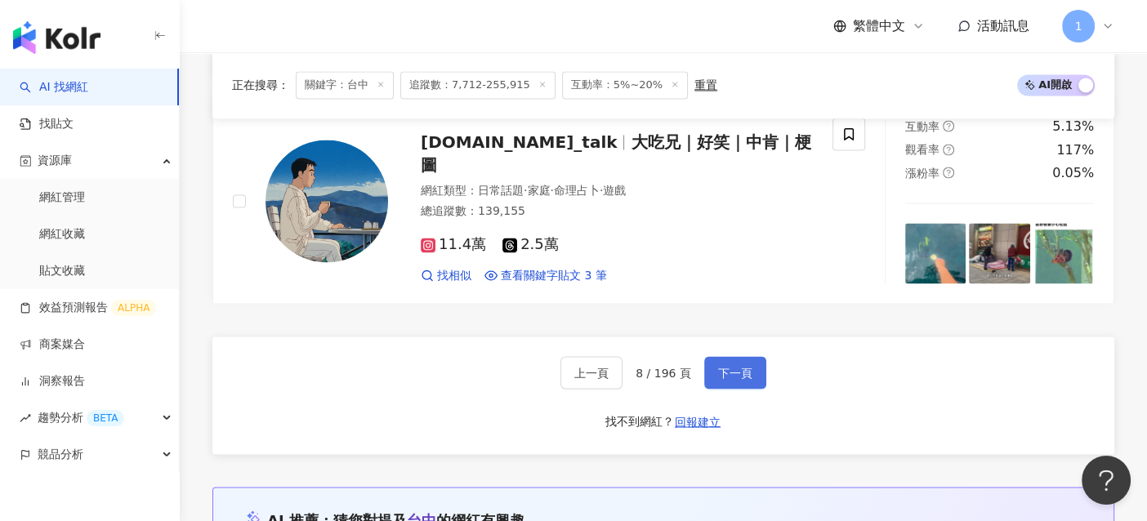
click at [733, 372] on button "下一頁" at bounding box center [735, 372] width 62 height 33
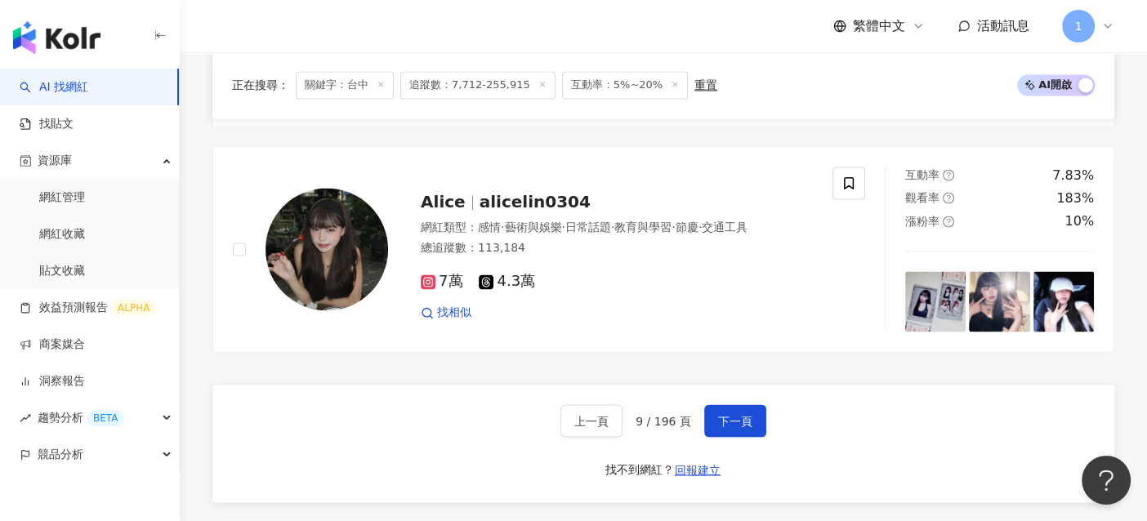
scroll to position [2919, 0]
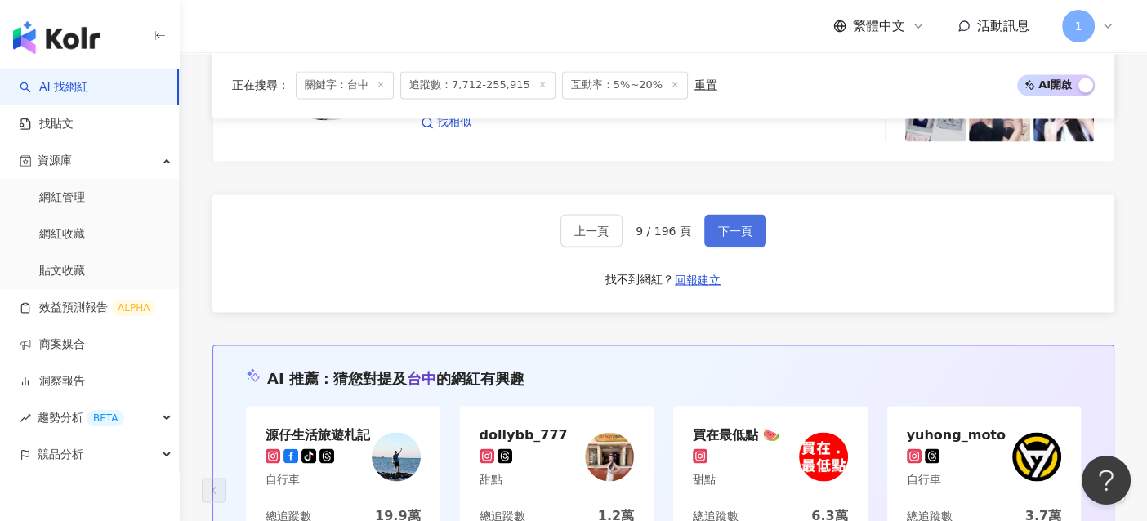
click at [739, 224] on span "下一頁" at bounding box center [735, 230] width 34 height 13
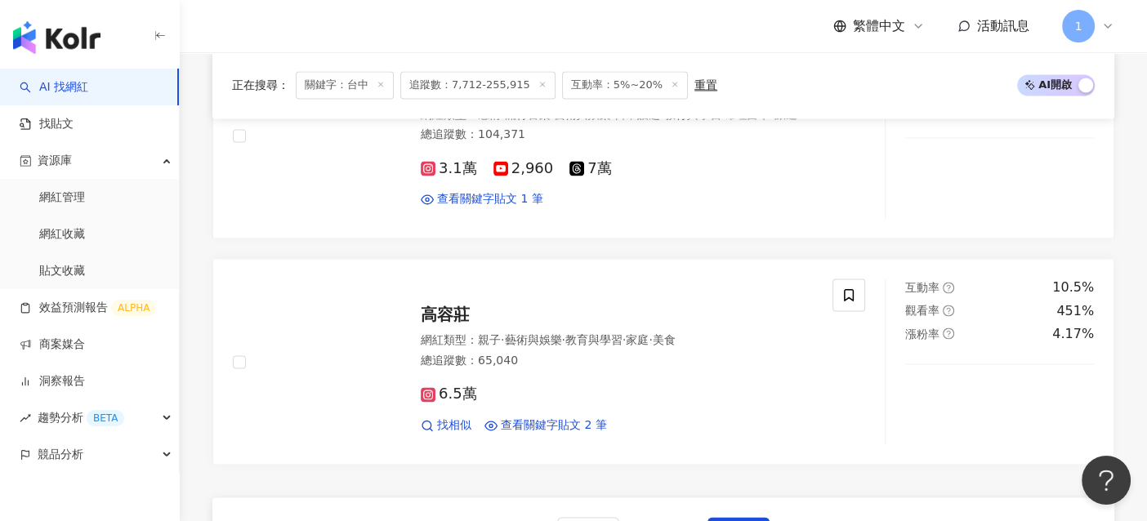
scroll to position [2940, 0]
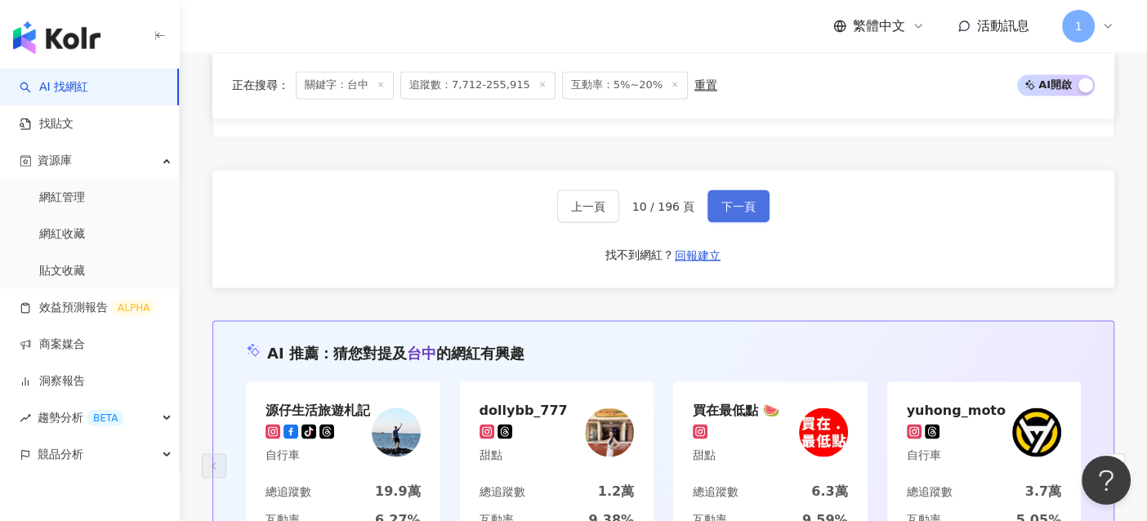
click at [734, 202] on span "下一頁" at bounding box center [738, 205] width 34 height 13
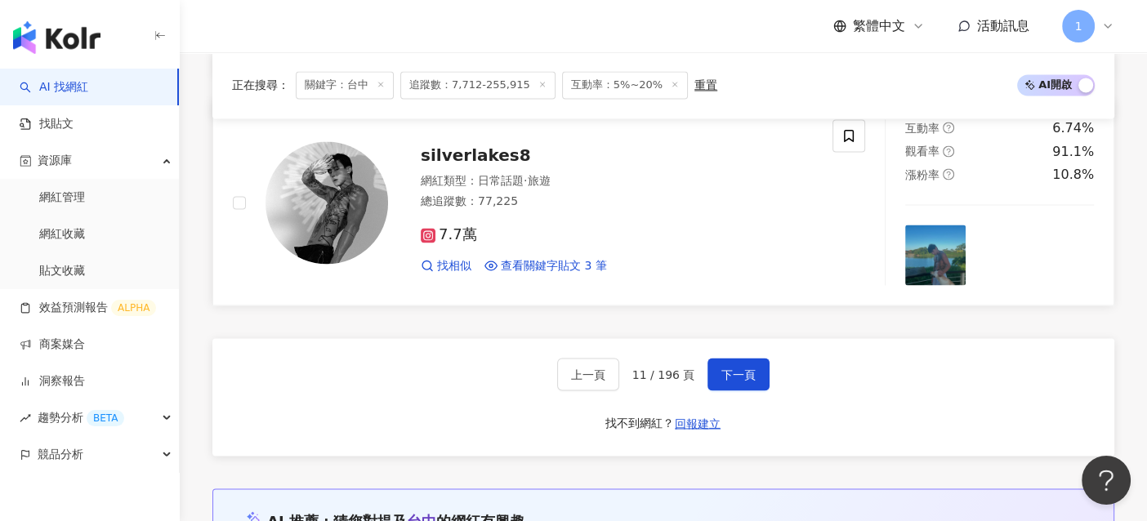
scroll to position [2750, 0]
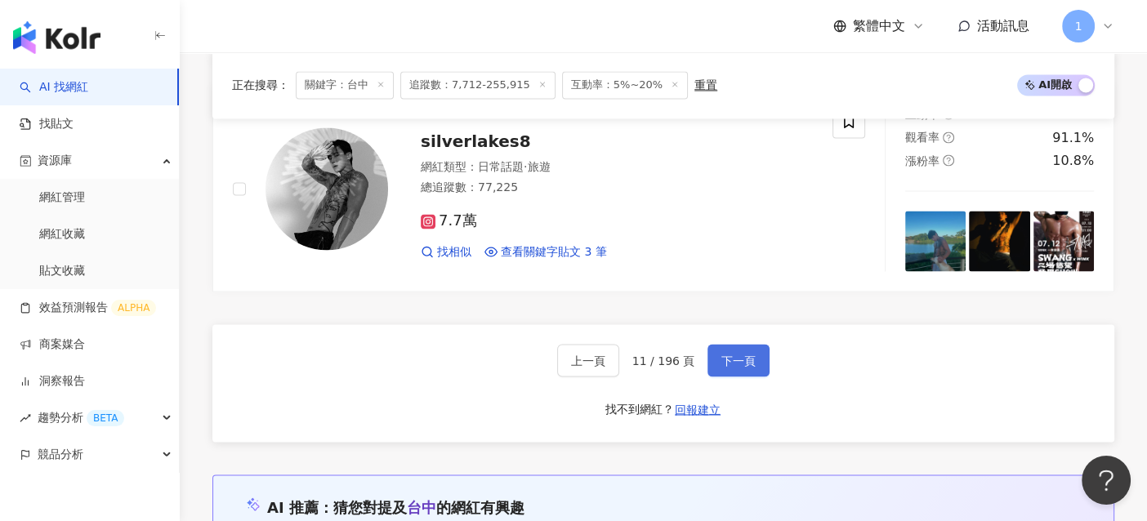
click at [739, 367] on span "下一頁" at bounding box center [738, 360] width 34 height 13
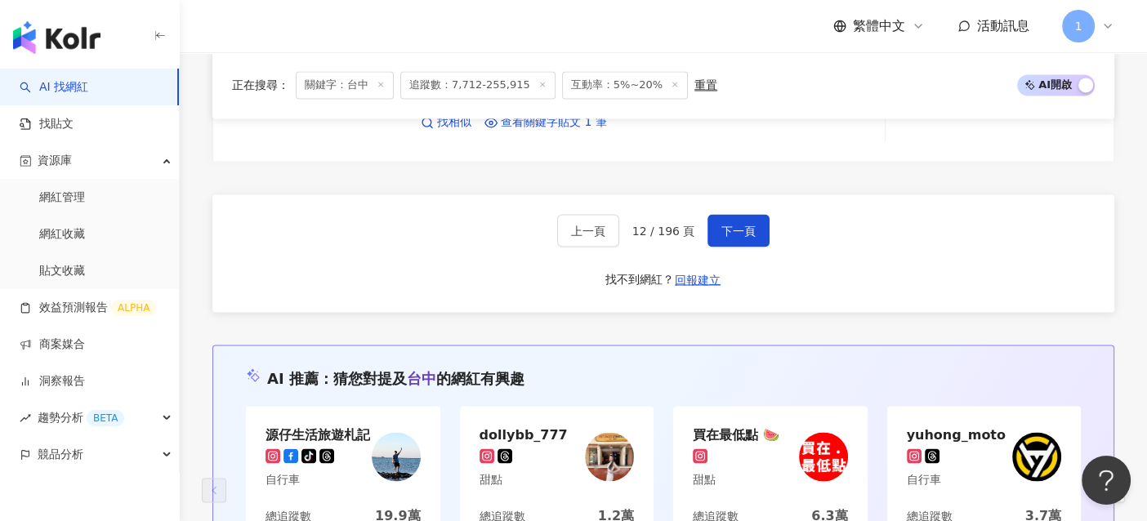
scroll to position [2903, 0]
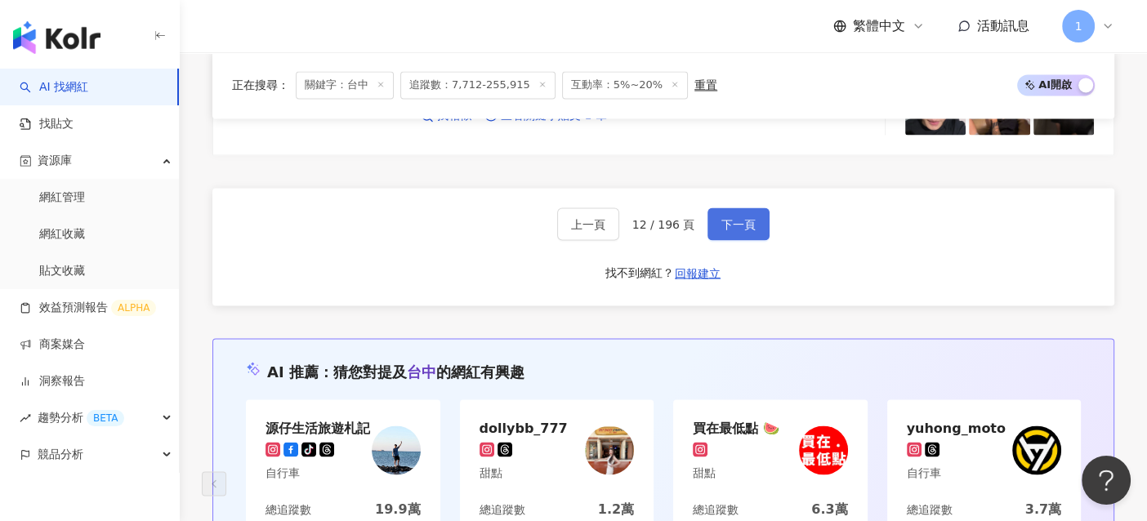
click at [735, 217] on span "下一頁" at bounding box center [738, 223] width 34 height 13
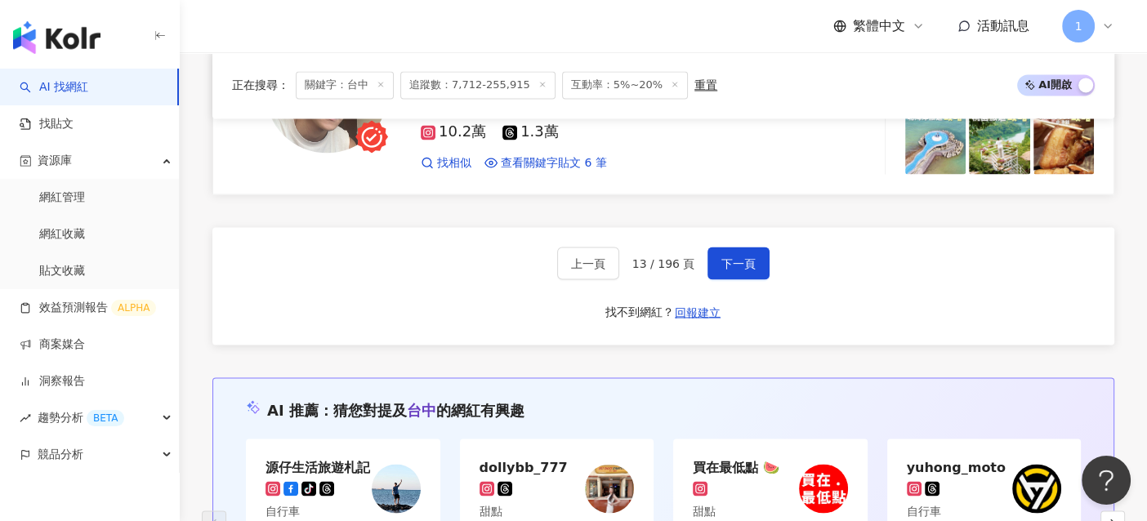
scroll to position [2859, 0]
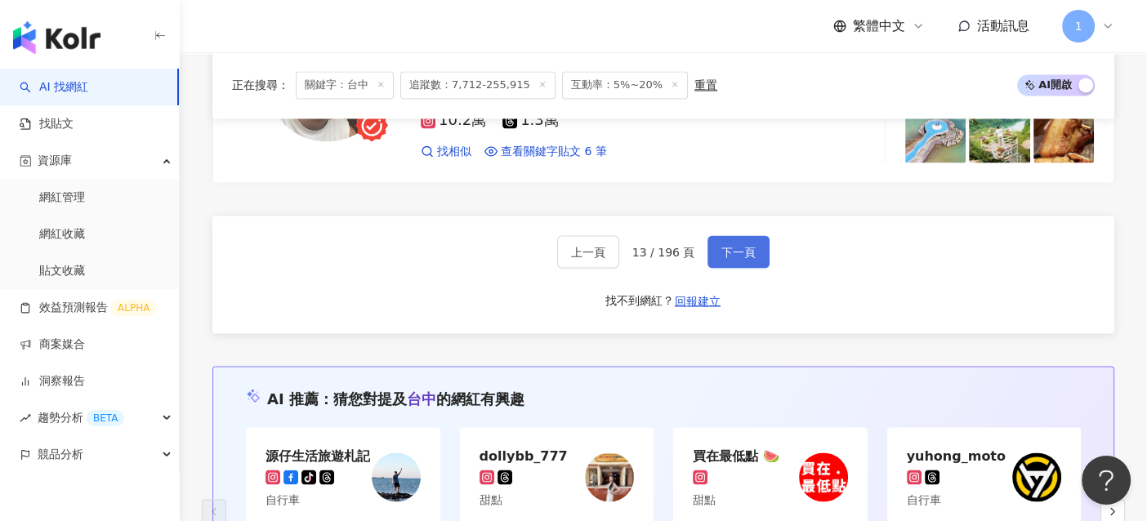
click at [738, 245] on span "下一頁" at bounding box center [738, 251] width 34 height 13
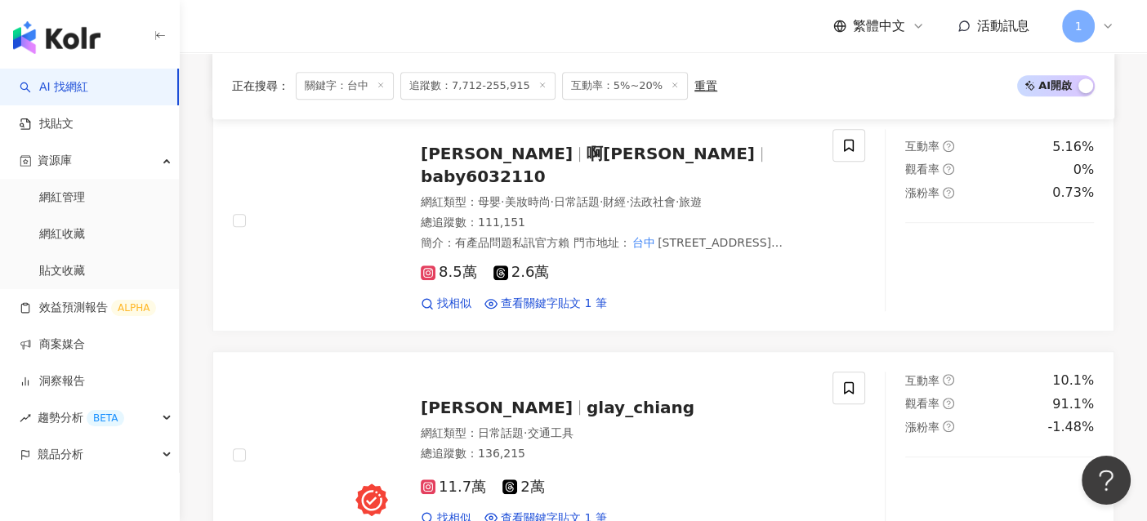
scroll to position [2869, 0]
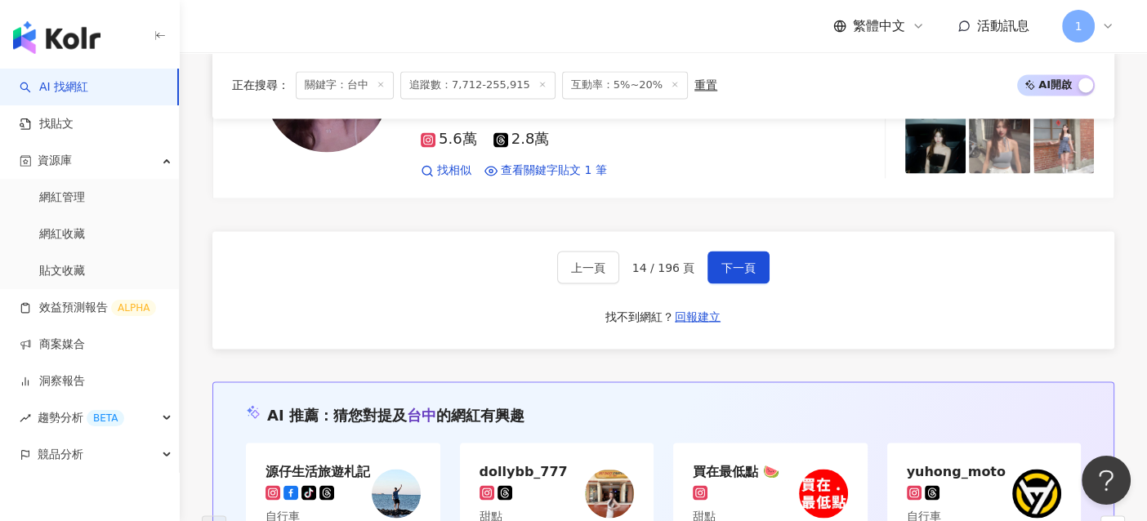
click at [149, 502] on div "AI 找網紅 找貼文 資源庫 網紅管理 網紅收藏 貼文收藏 效益預測報告 ALPHA 商案媒合 洞察報告 趨勢分析 BETA 競品分析" at bounding box center [90, 295] width 180 height 452
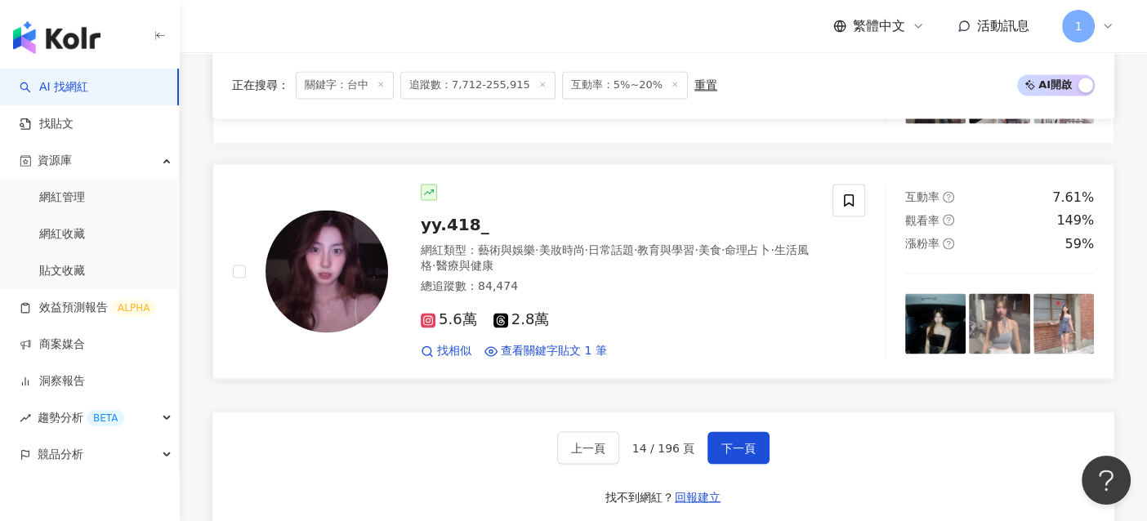
scroll to position [2706, 0]
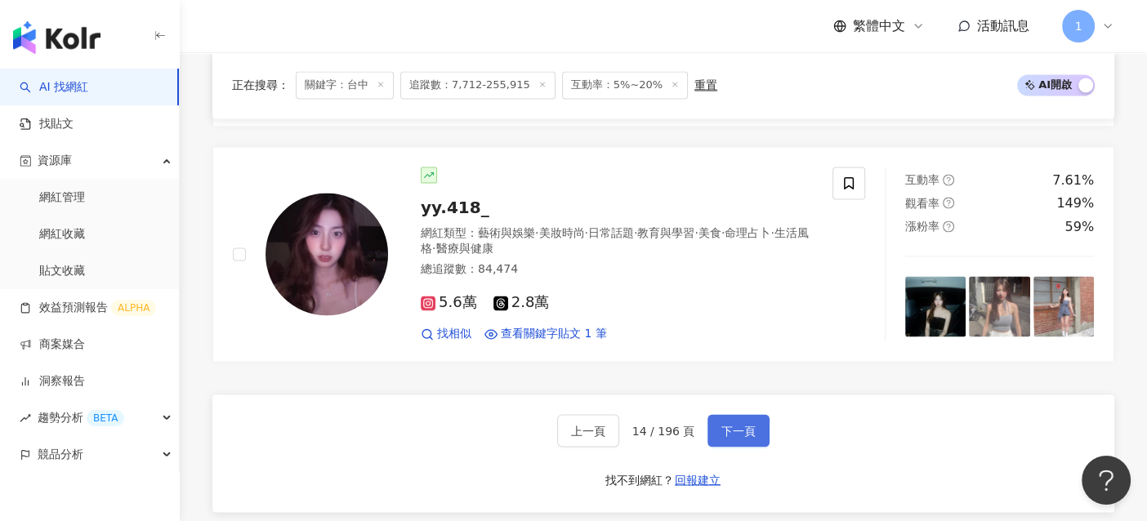
click at [742, 414] on button "下一頁" at bounding box center [738, 430] width 62 height 33
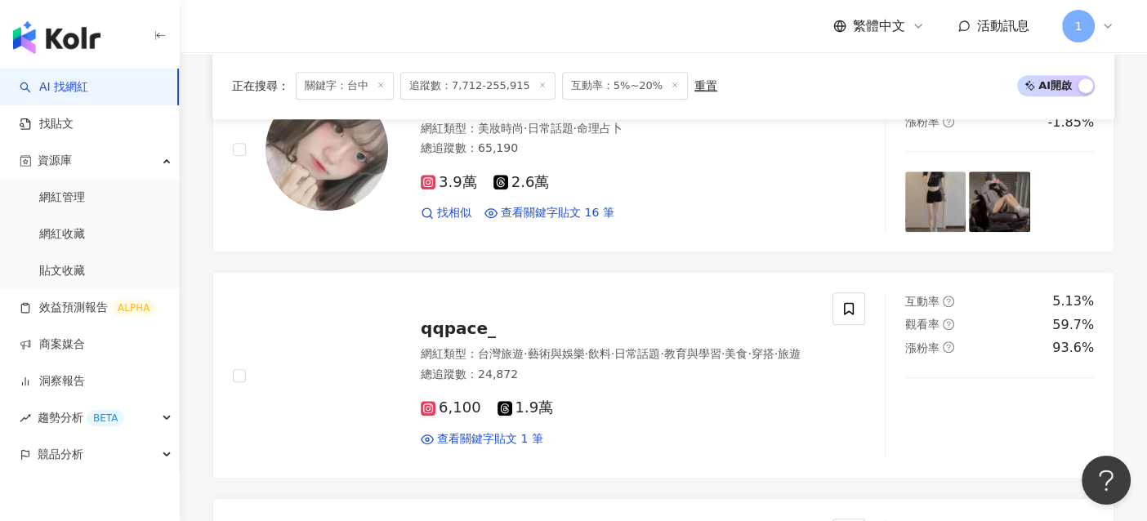
scroll to position [2695, 0]
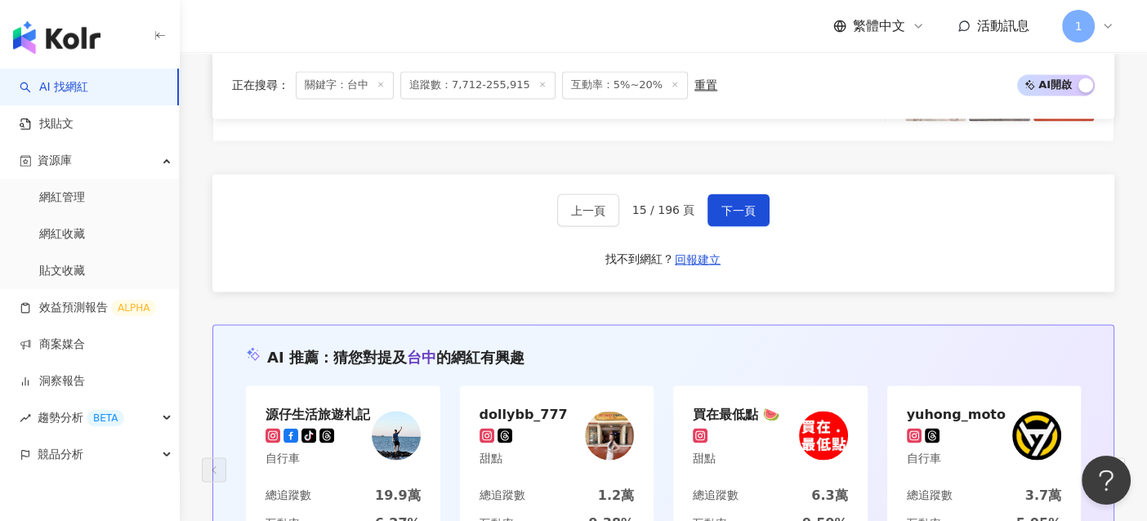
scroll to position [2776, 0]
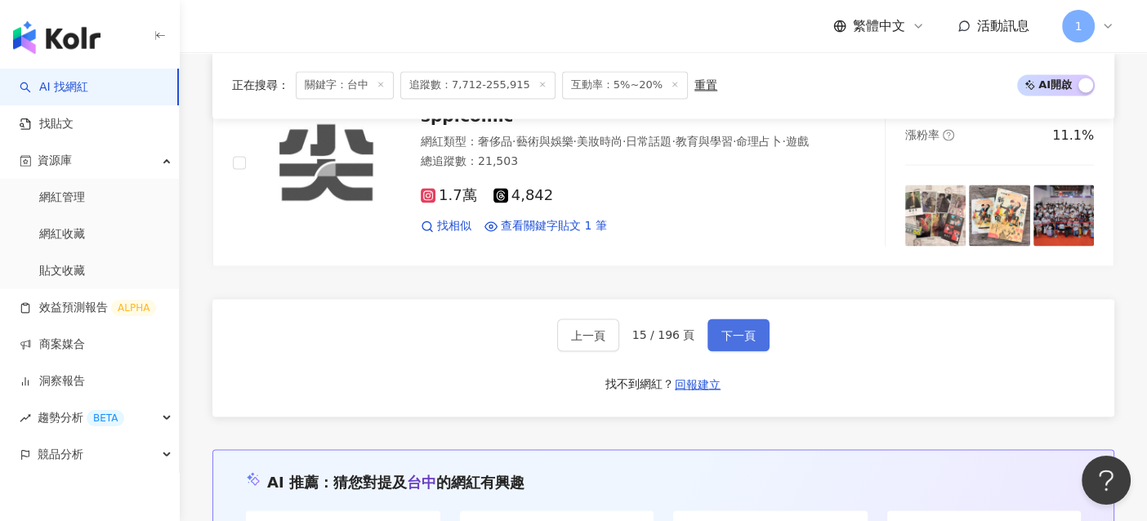
click at [738, 328] on span "下一頁" at bounding box center [738, 334] width 34 height 13
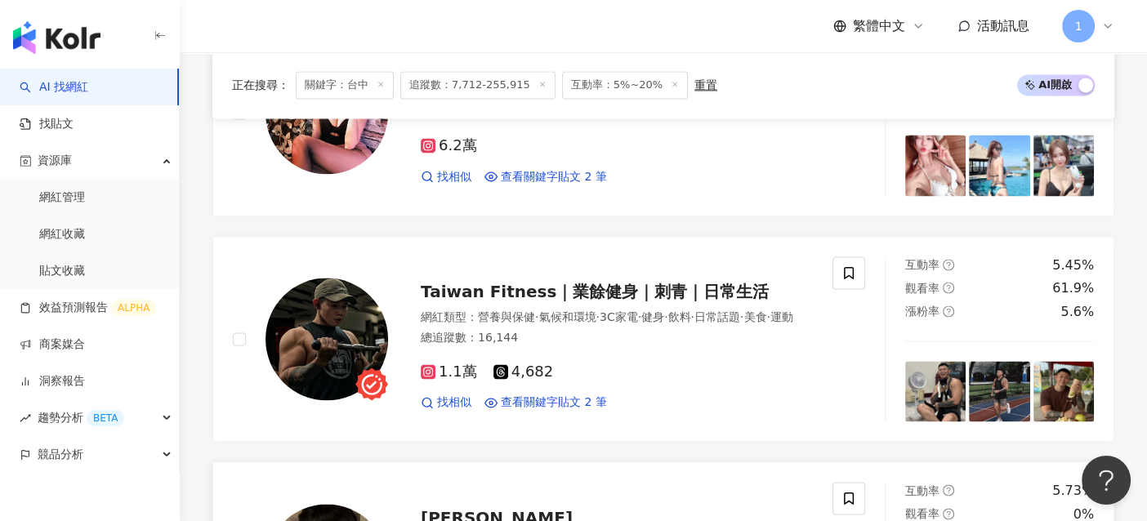
scroll to position [2368, 0]
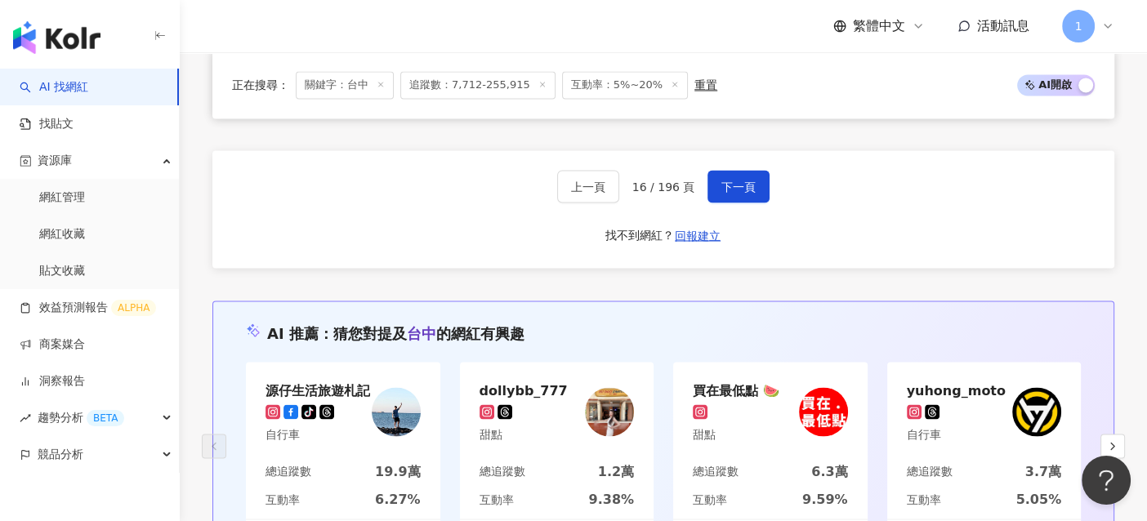
scroll to position [2940, 0]
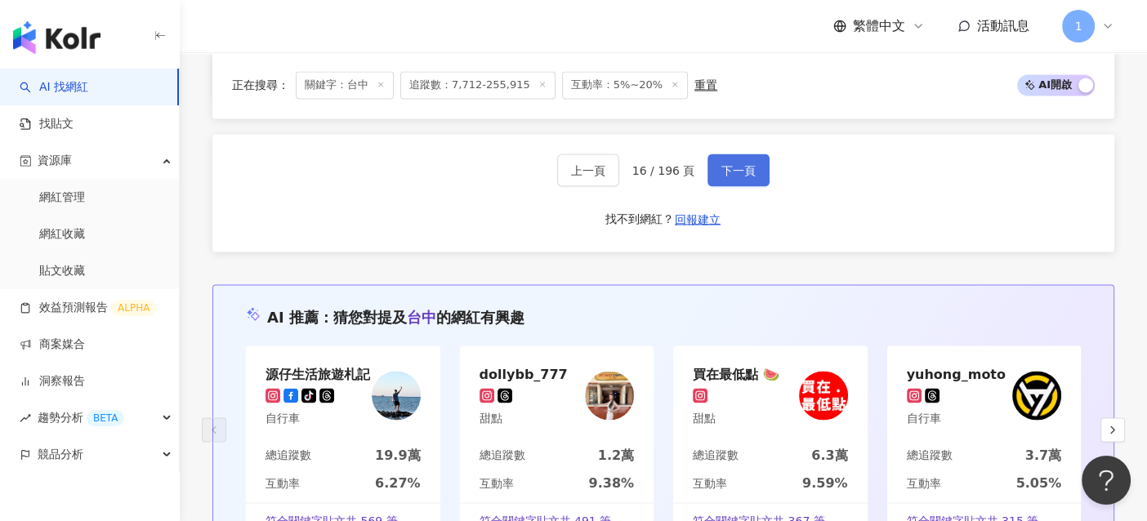
click at [728, 154] on button "下一頁" at bounding box center [738, 170] width 62 height 33
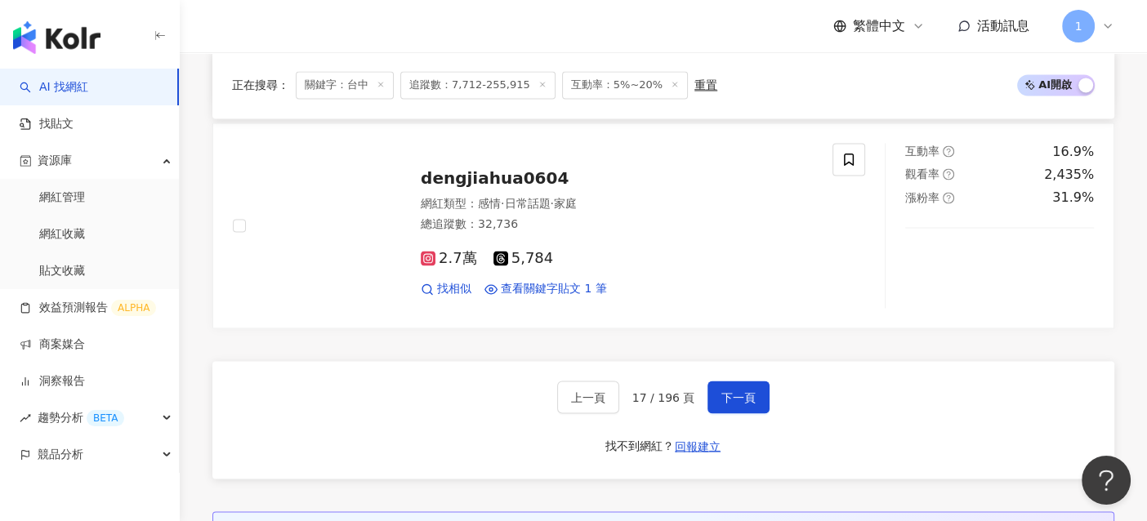
scroll to position [2779, 0]
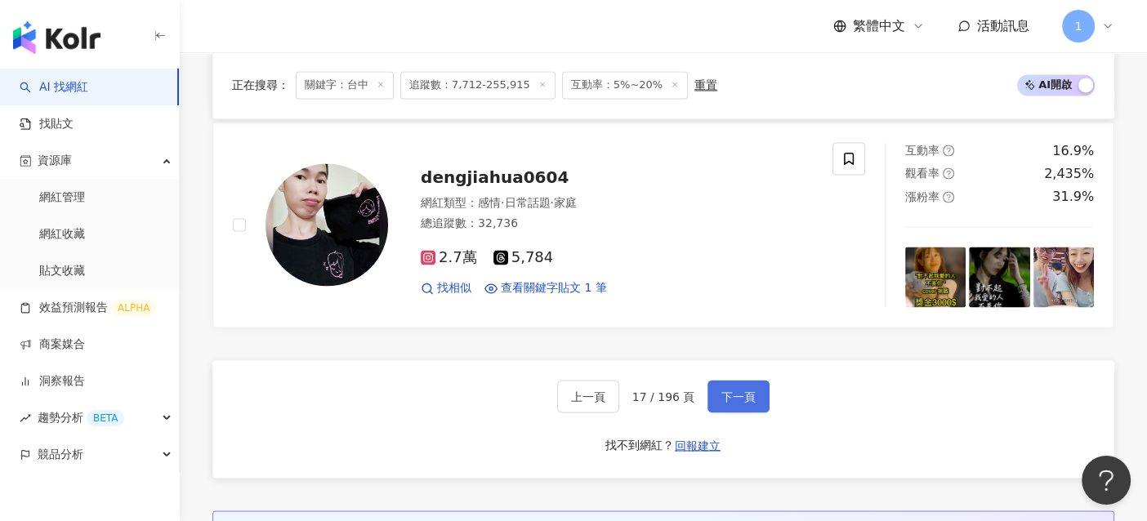
click at [730, 390] on span "下一頁" at bounding box center [738, 396] width 34 height 13
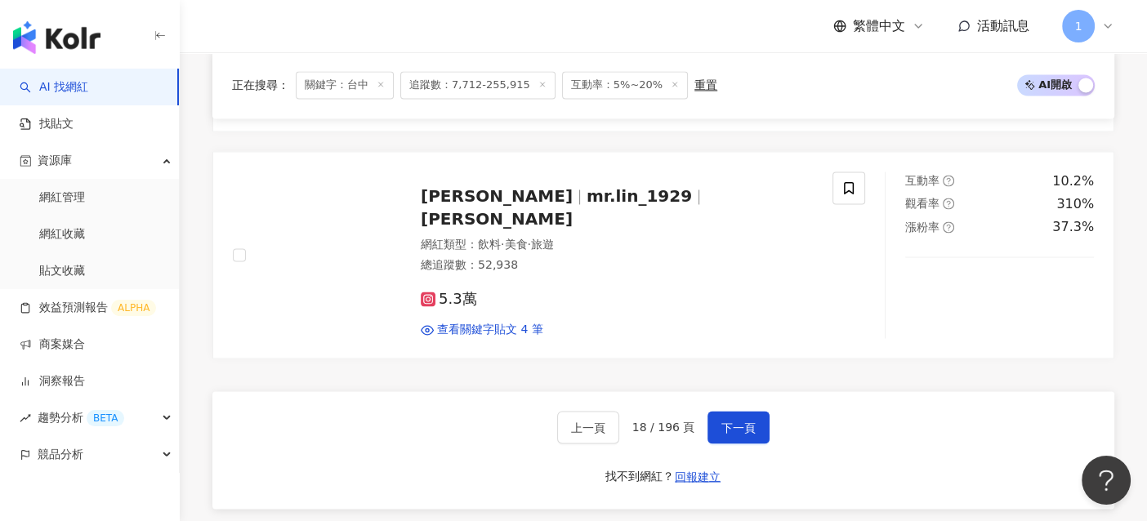
scroll to position [2776, 0]
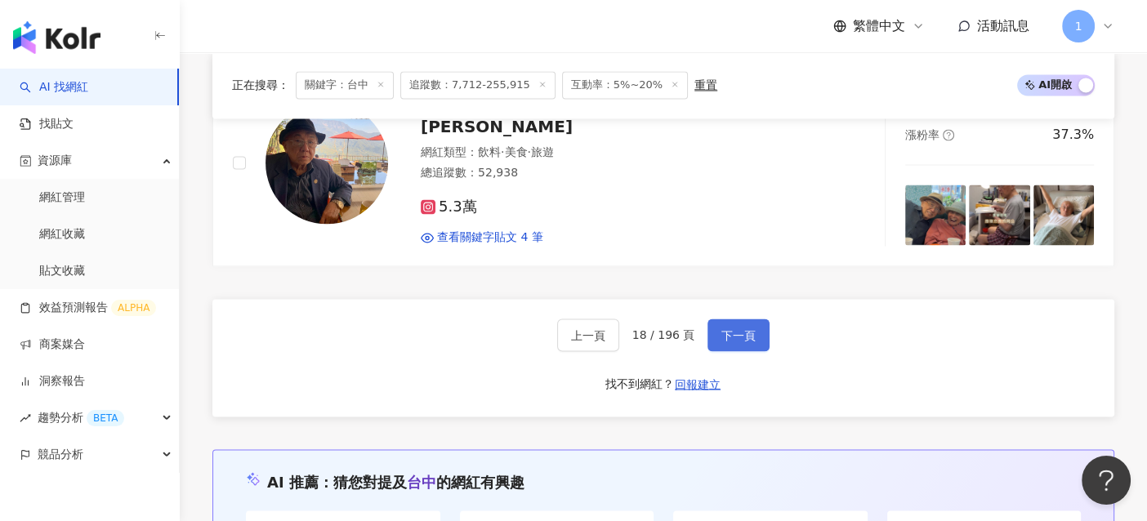
click at [749, 328] on span "下一頁" at bounding box center [738, 334] width 34 height 13
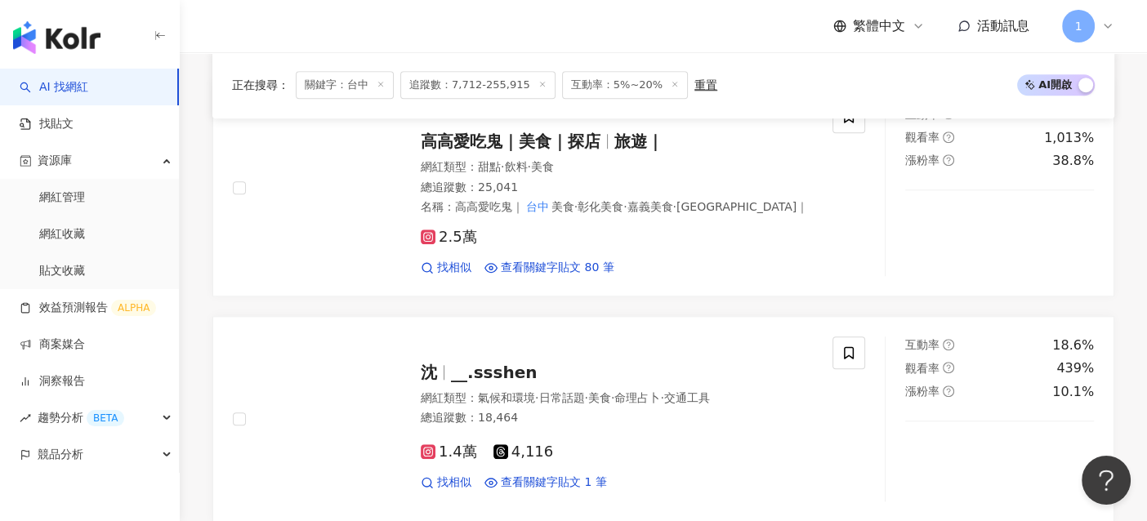
scroll to position [1399, 0]
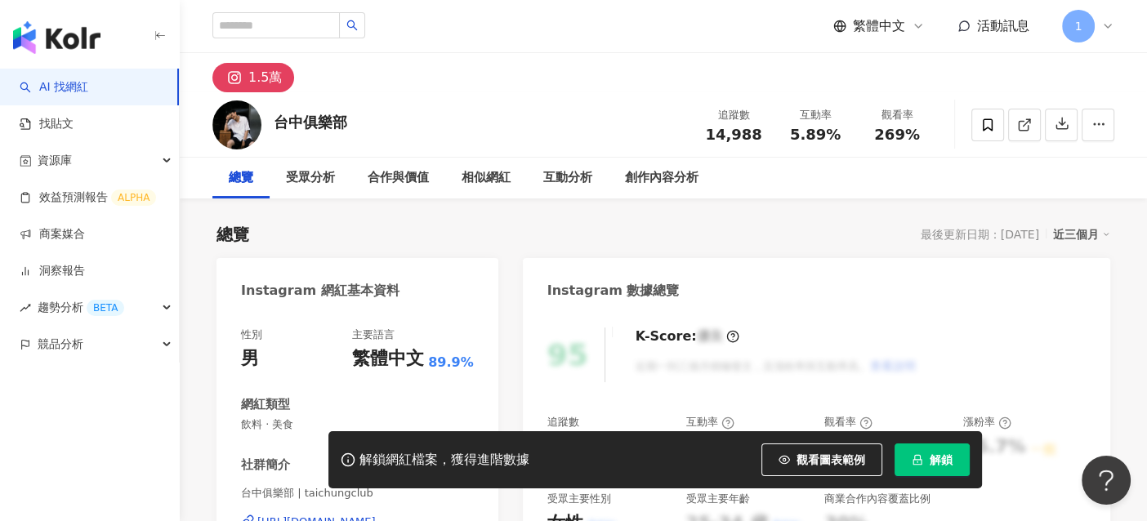
click at [259, 80] on div "1.5萬" at bounding box center [264, 77] width 33 height 23
click at [237, 118] on img at bounding box center [236, 124] width 49 height 49
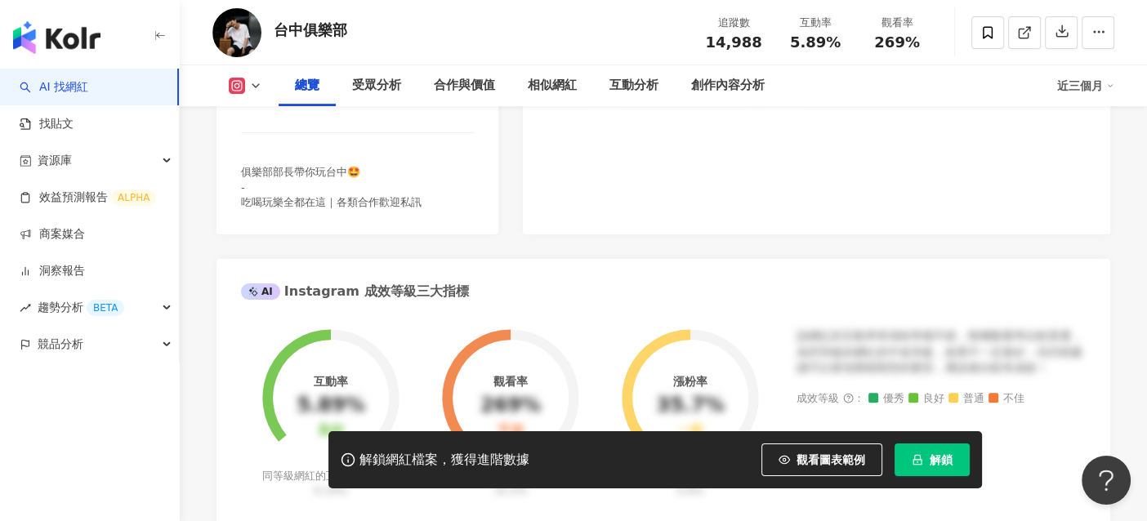
scroll to position [327, 0]
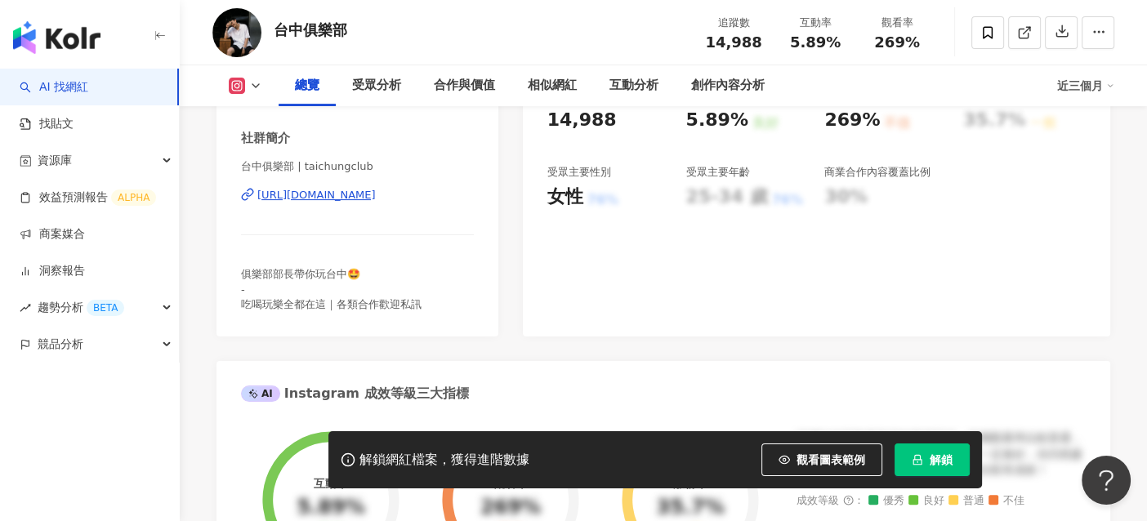
click at [354, 197] on div "https://www.instagram.com/taichungclub/" at bounding box center [316, 195] width 118 height 15
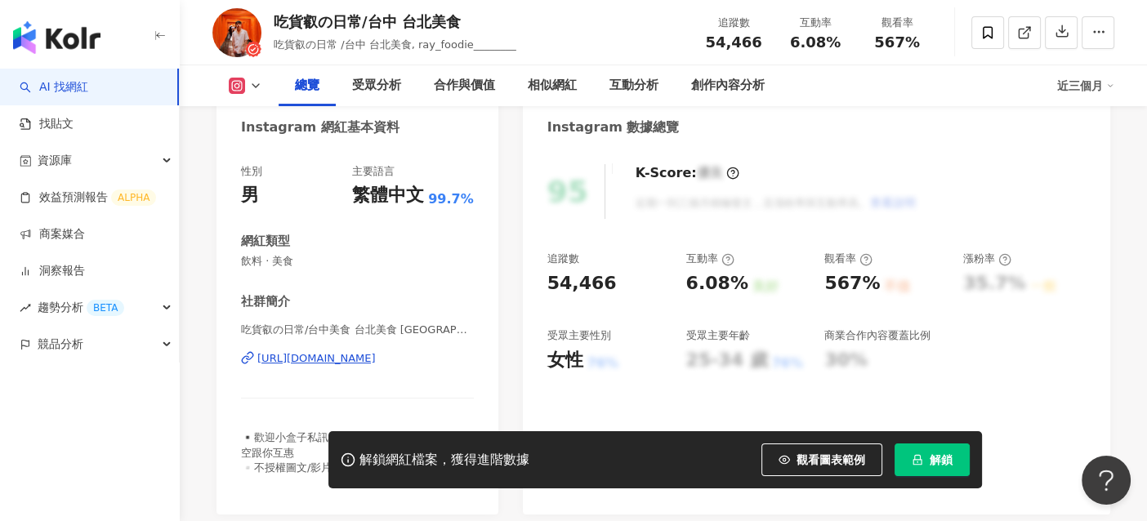
scroll to position [244, 0]
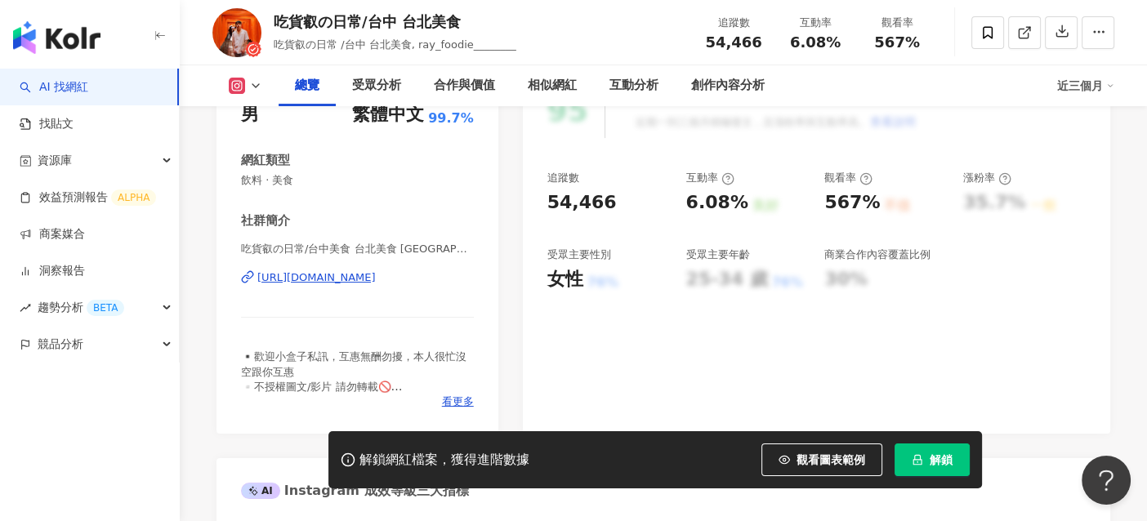
click at [354, 274] on div "https://www.instagram.com/ray_foodie________/" at bounding box center [316, 277] width 118 height 15
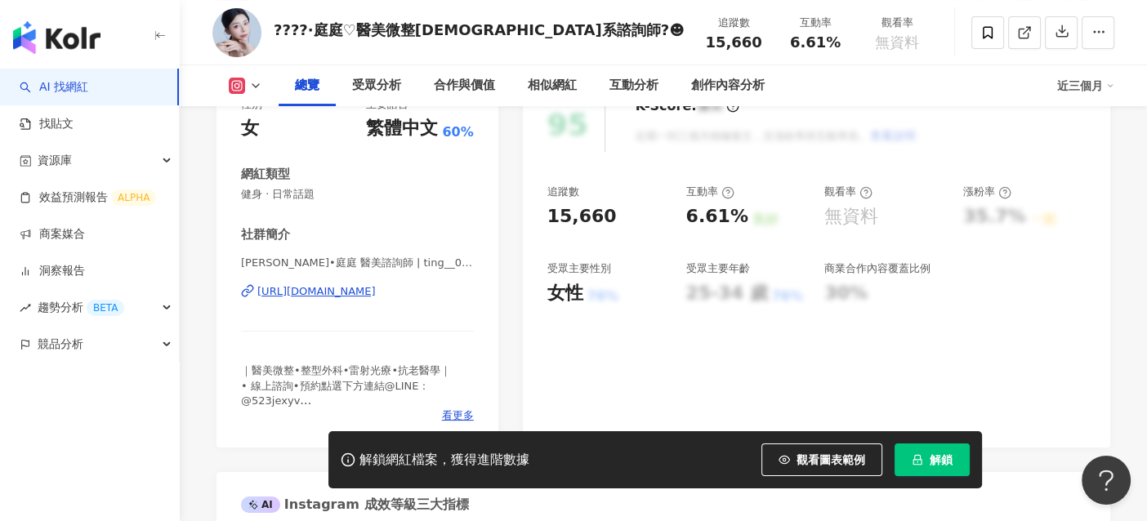
scroll to position [244, 0]
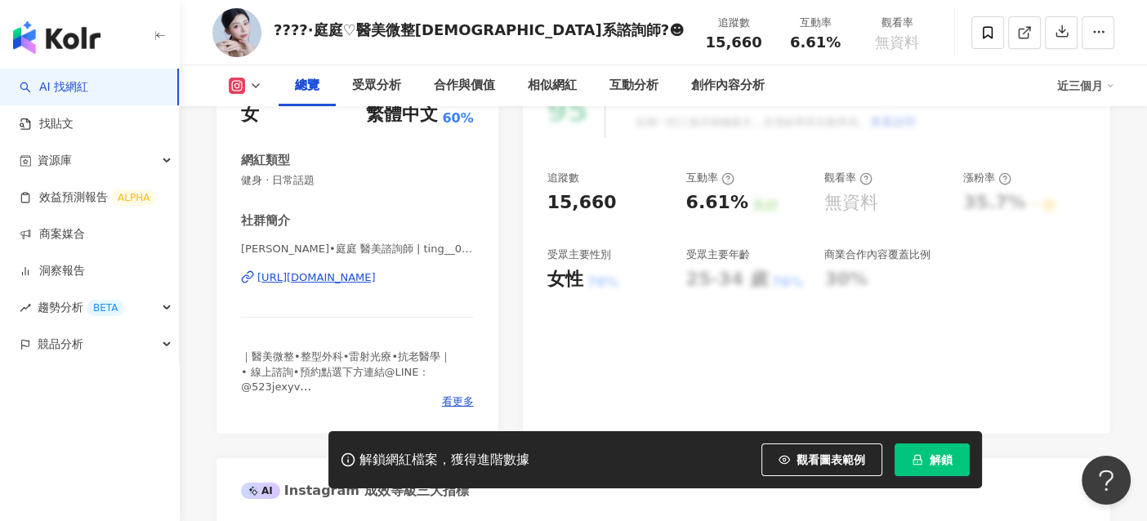
click at [376, 279] on div "https://www.instagram.com/ting__01.10/" at bounding box center [316, 277] width 118 height 15
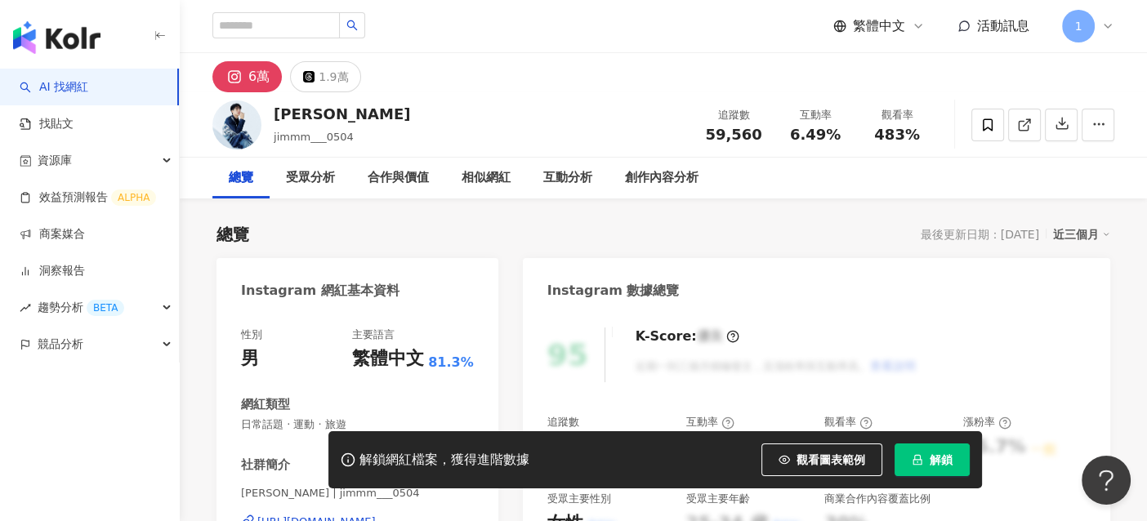
scroll to position [327, 0]
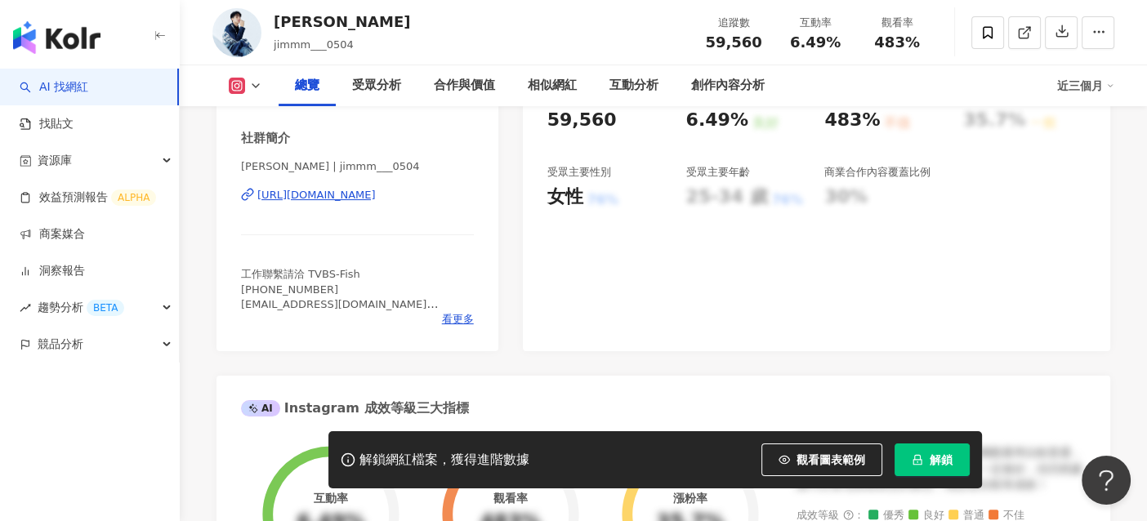
click at [291, 195] on div "https://www.instagram.com/jimmm___0504/" at bounding box center [316, 195] width 118 height 15
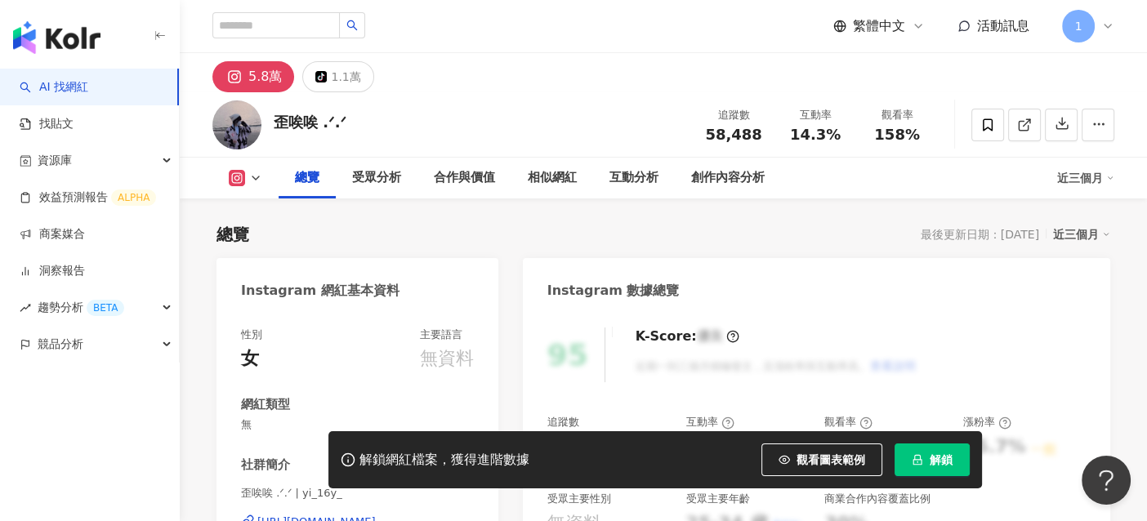
scroll to position [244, 0]
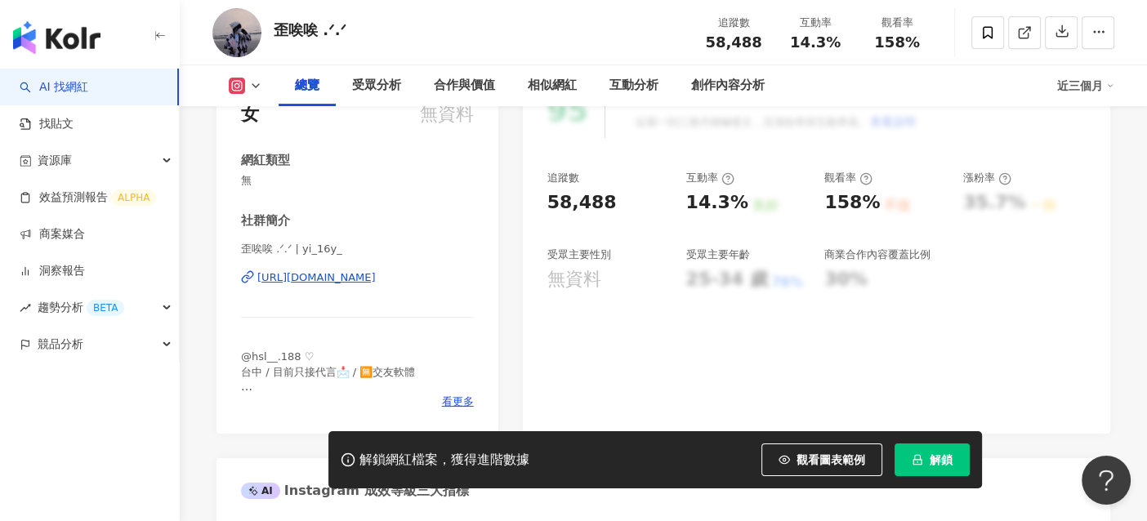
click at [343, 274] on div "https://www.instagram.com/yi_16y_?igsh=NDBpZ2ZwbWVvbDU1" at bounding box center [316, 277] width 118 height 15
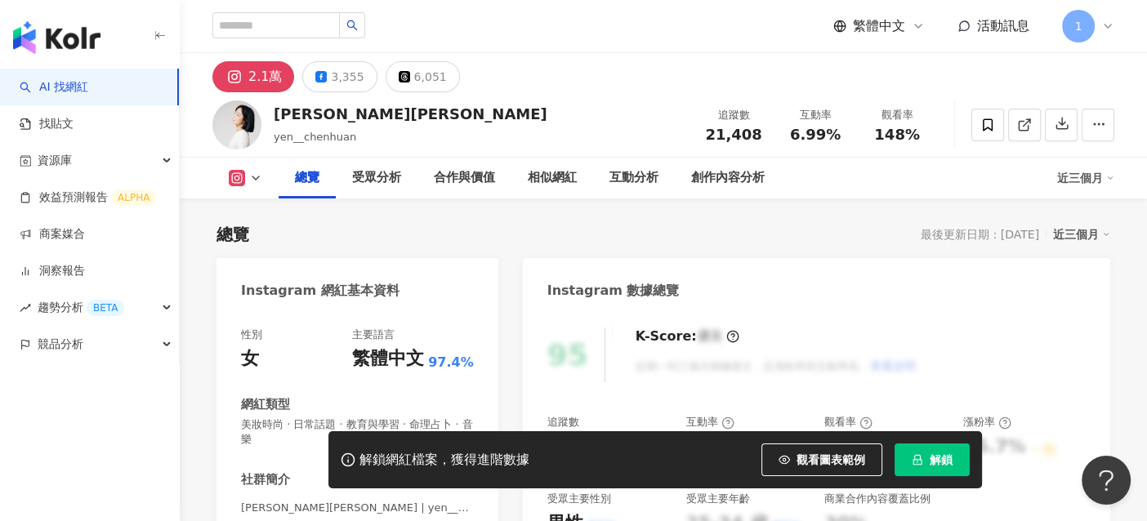
scroll to position [244, 0]
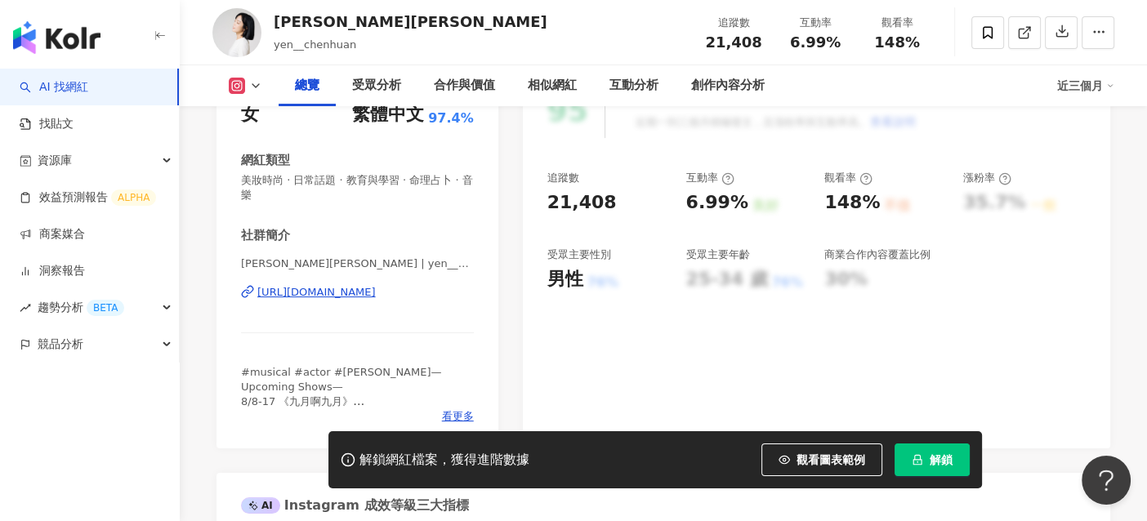
click at [373, 292] on div "[URL][DOMAIN_NAME]" at bounding box center [316, 292] width 118 height 15
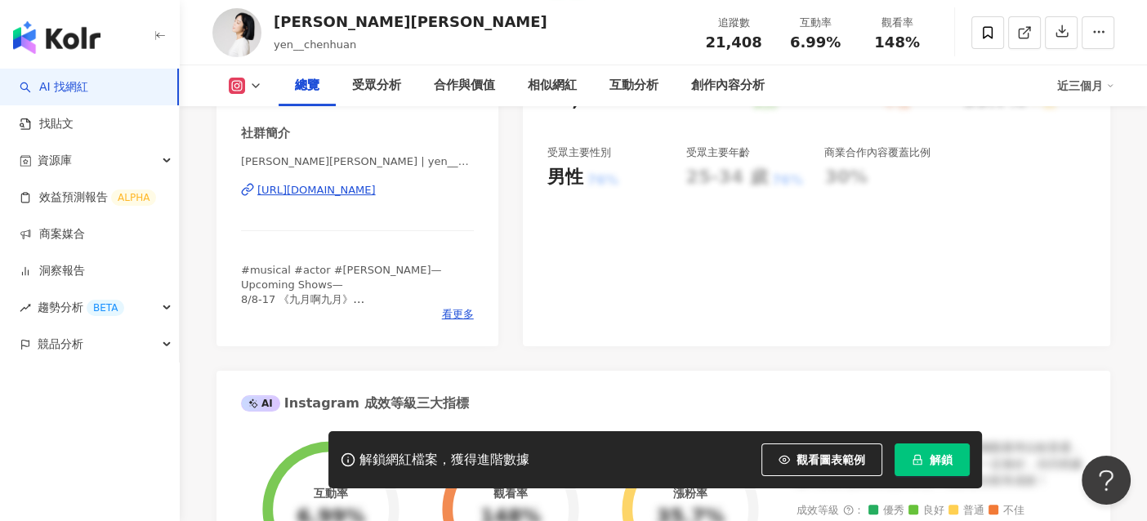
scroll to position [408, 0]
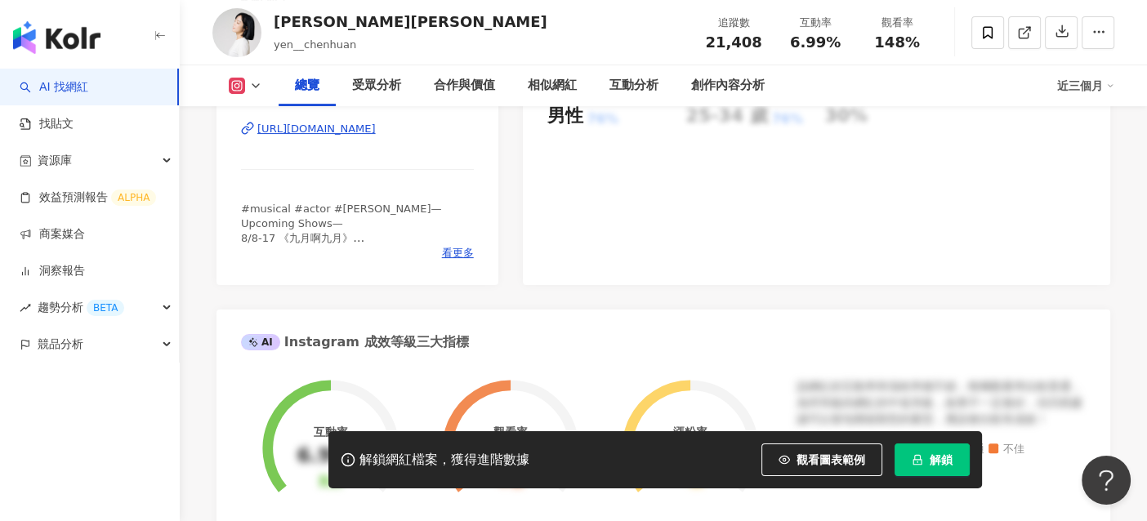
click at [376, 128] on div "https://www.instagram.com/yen__chenhuan/" at bounding box center [316, 129] width 118 height 15
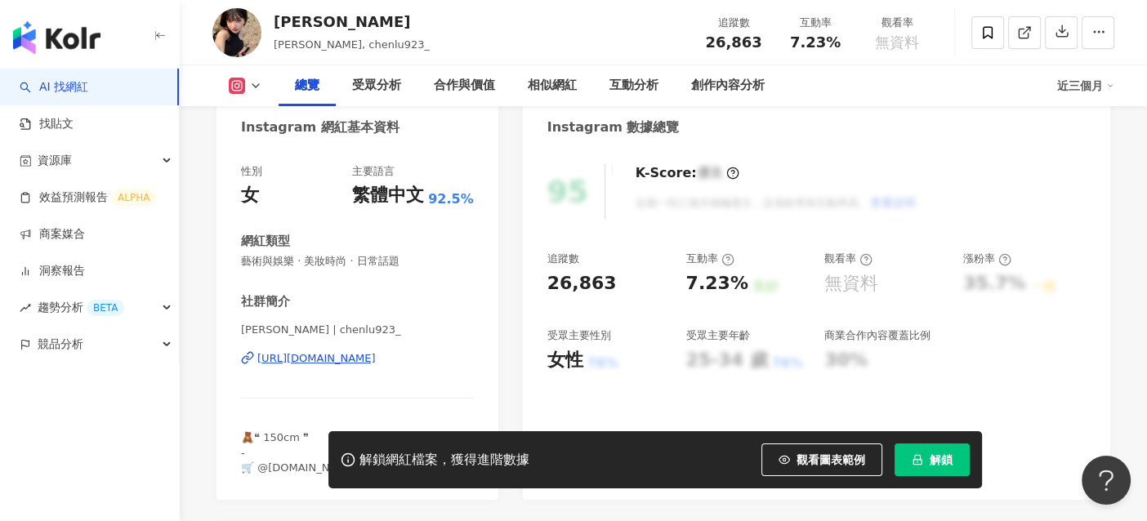
scroll to position [327, 0]
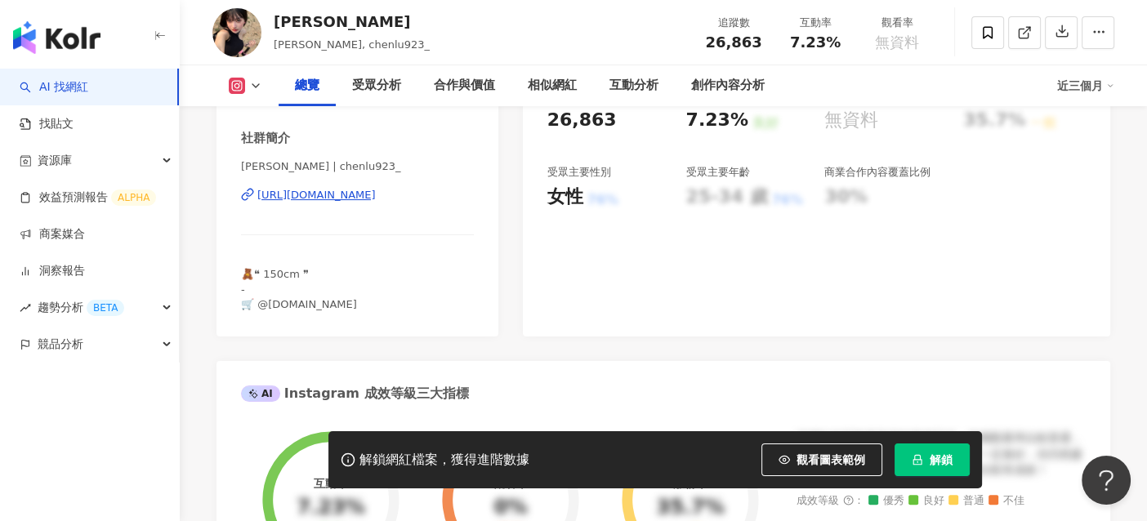
click at [376, 193] on div "https://www.instagram.com/chenlu923_/" at bounding box center [316, 195] width 118 height 15
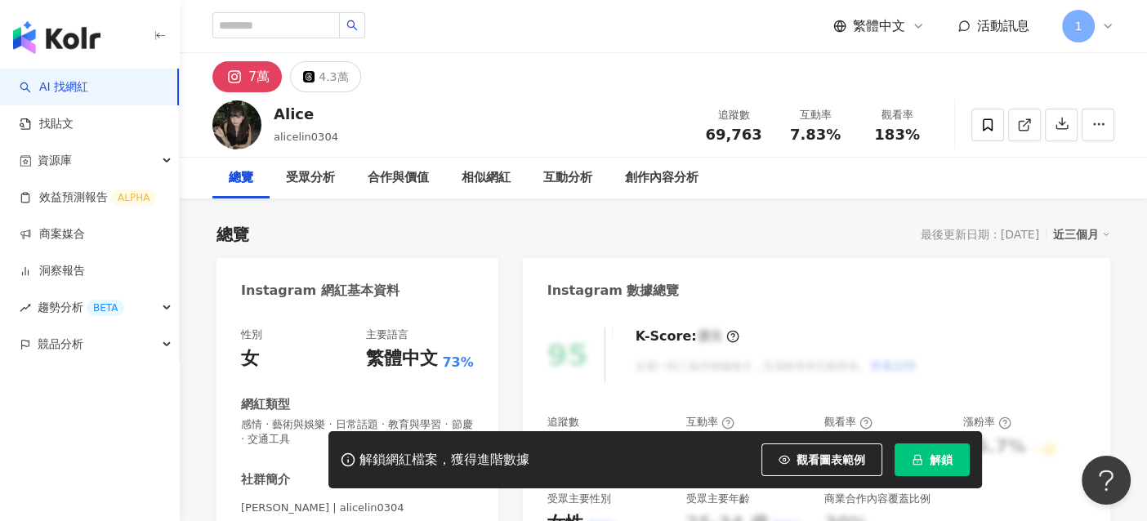
scroll to position [327, 0]
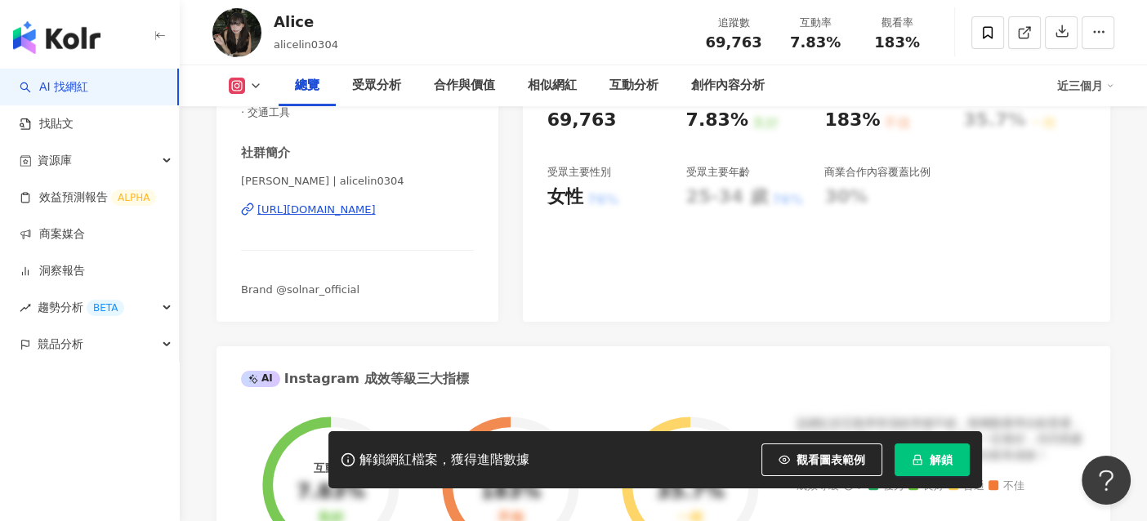
click at [376, 210] on div "https://www.instagram.com/alicelin0304/" at bounding box center [316, 210] width 118 height 15
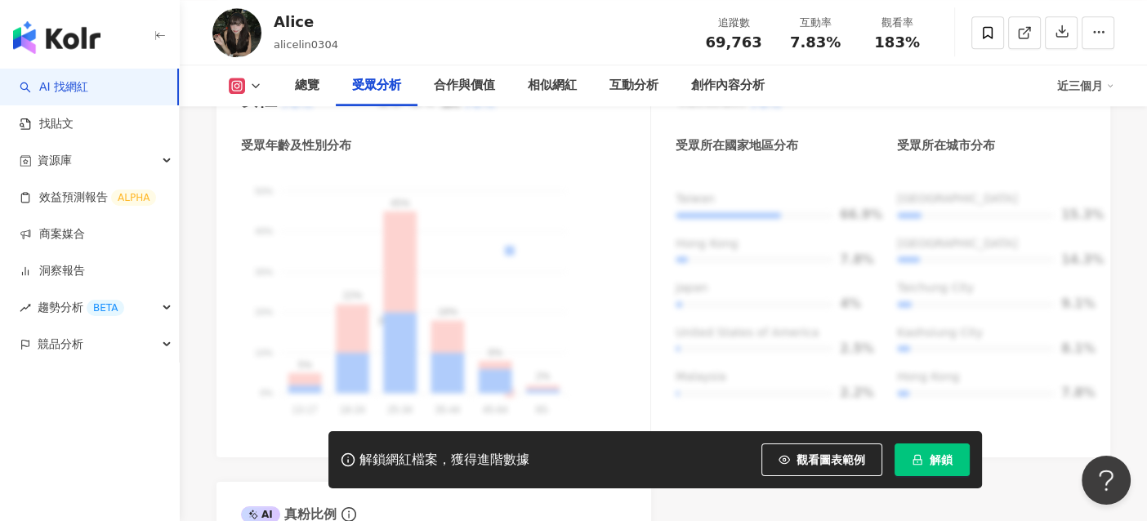
scroll to position [1552, 0]
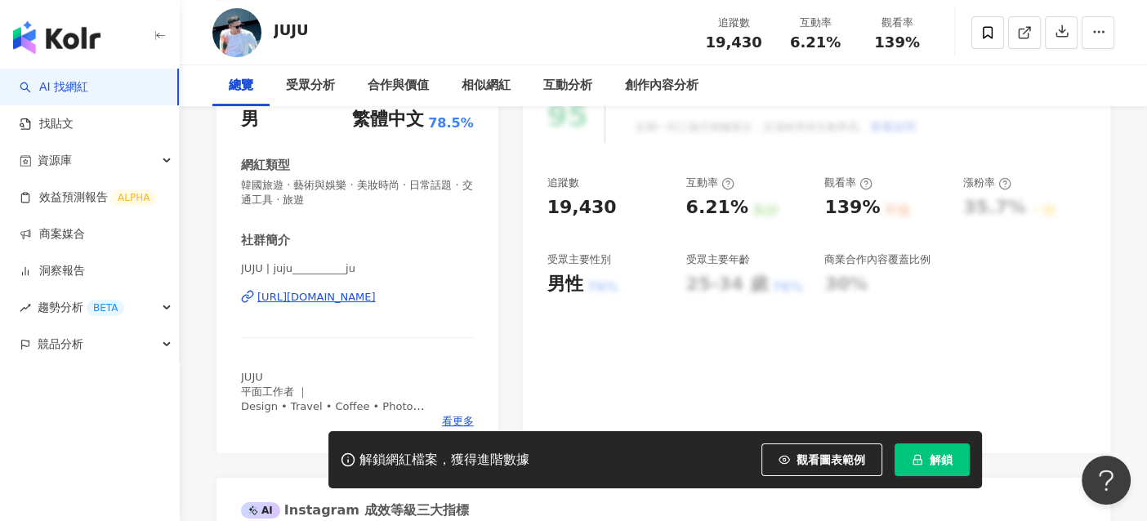
scroll to position [244, 0]
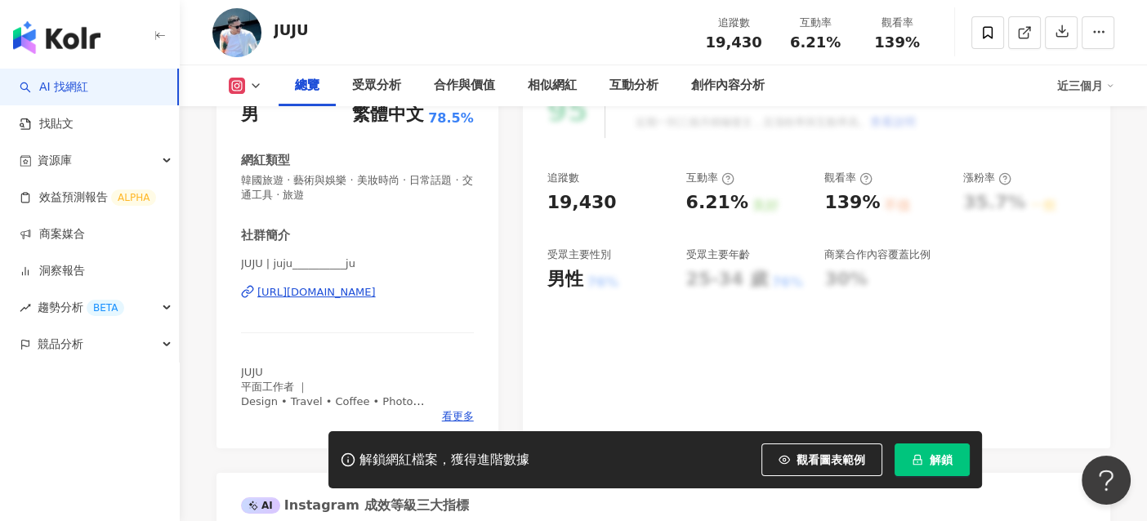
click at [345, 293] on div "[URL][DOMAIN_NAME]" at bounding box center [316, 292] width 118 height 15
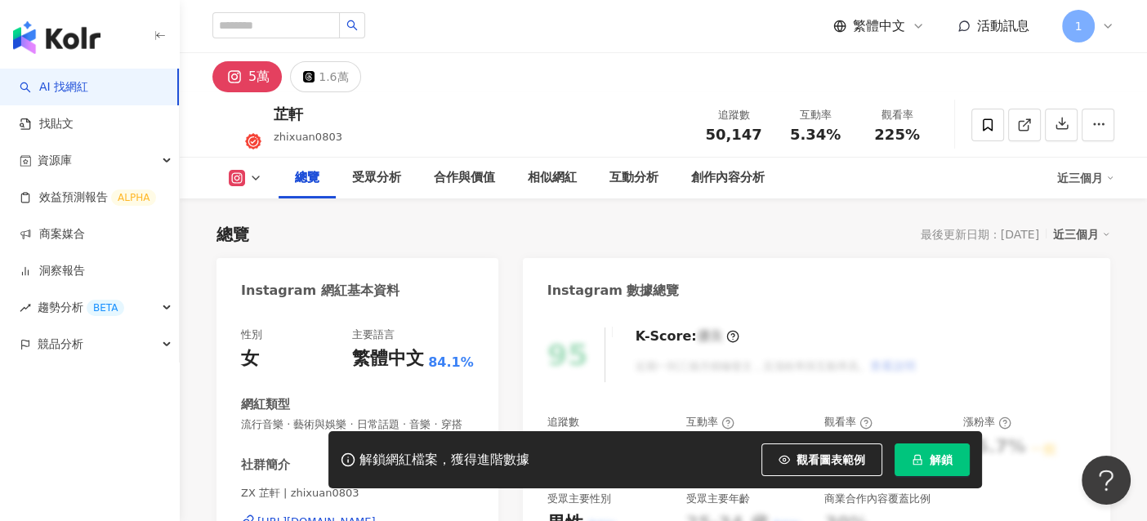
scroll to position [244, 0]
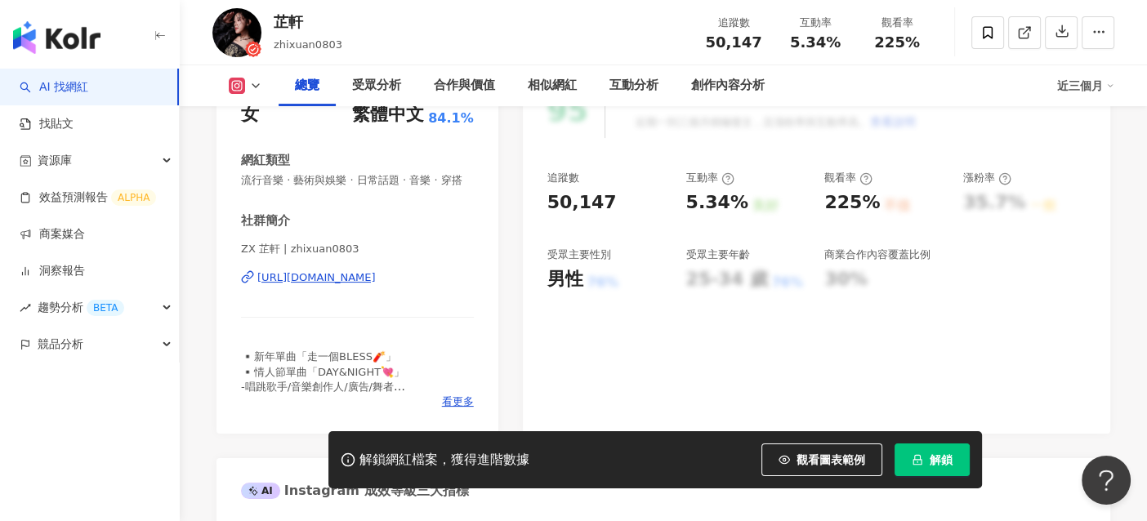
click at [288, 275] on div "https://www.instagram.com/zhixuan0803/" at bounding box center [316, 277] width 118 height 15
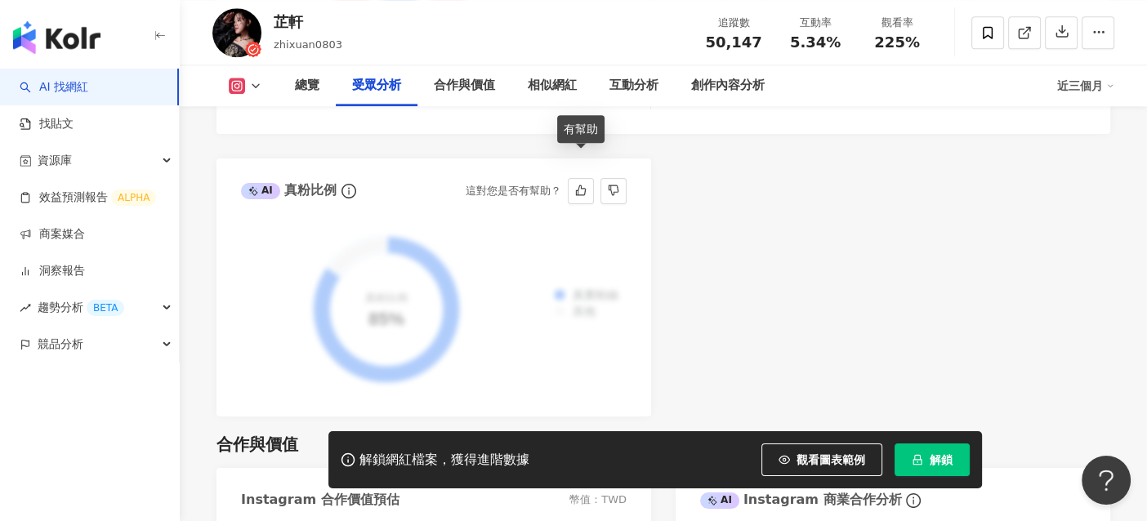
scroll to position [2124, 0]
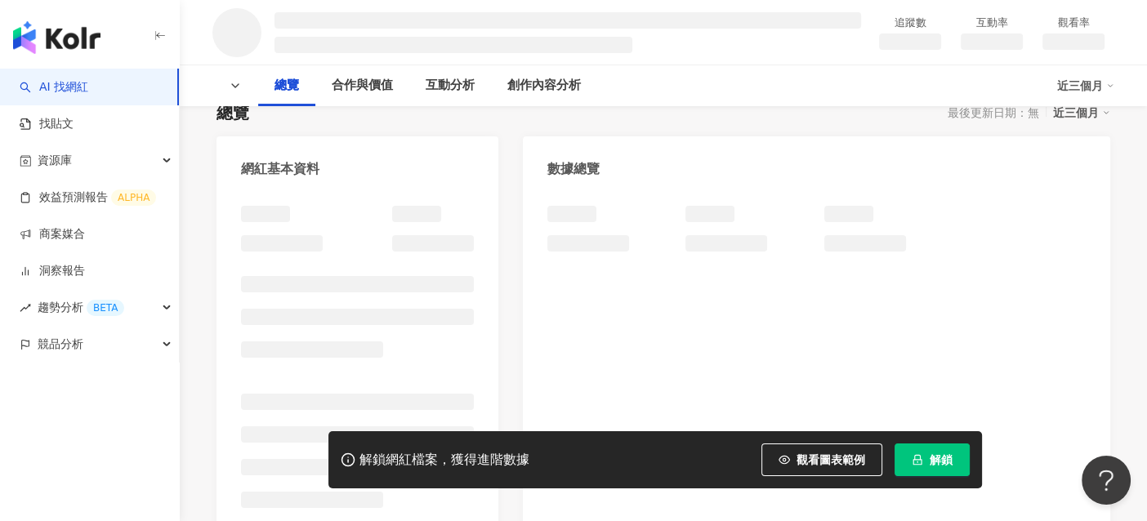
scroll to position [163, 0]
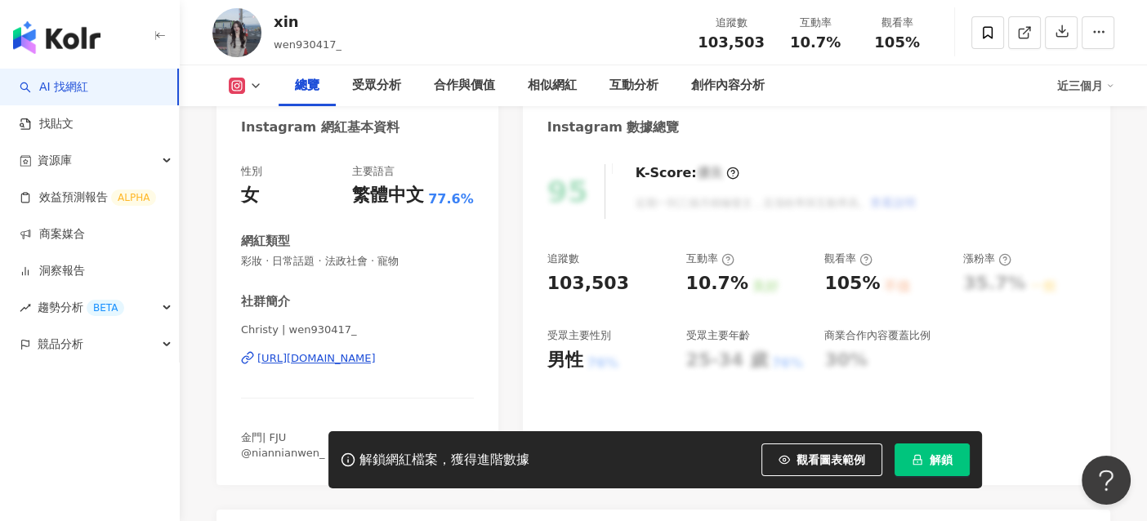
click at [376, 351] on div "https://www.instagram.com/wen930417_/" at bounding box center [316, 358] width 118 height 15
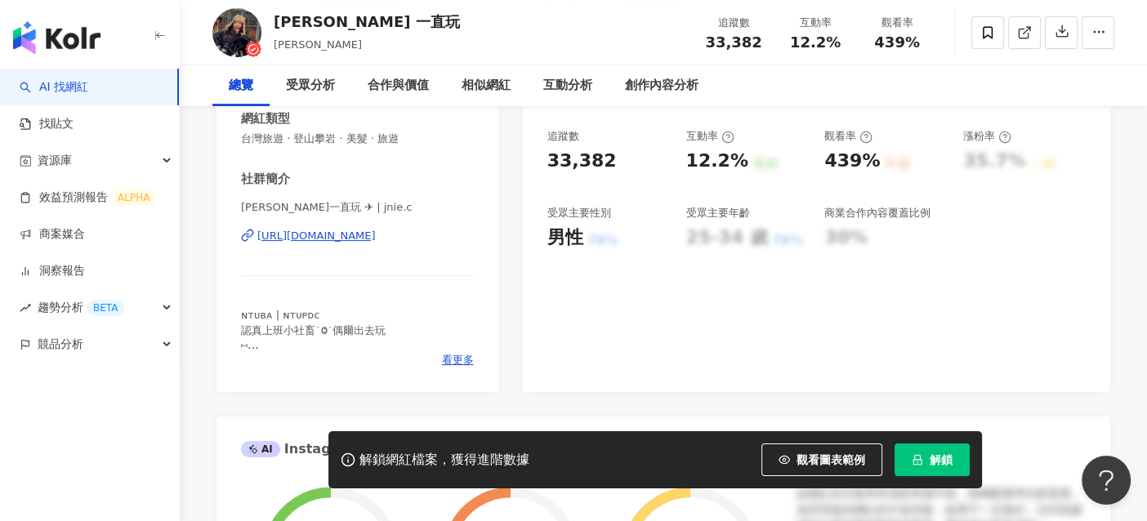
scroll to position [327, 0]
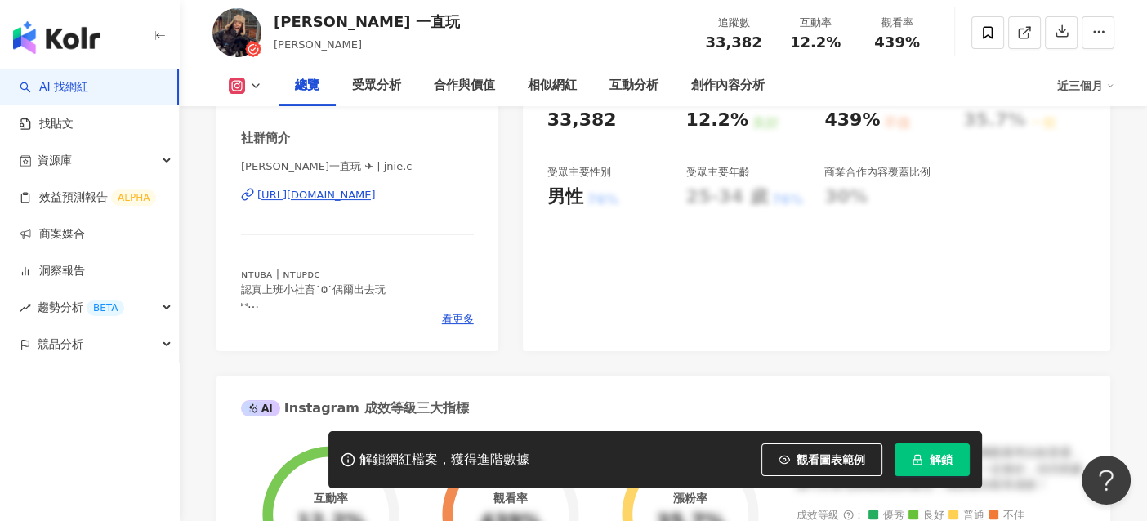
click at [357, 189] on div "https://www.instagram.com/jnie.c/" at bounding box center [316, 195] width 118 height 15
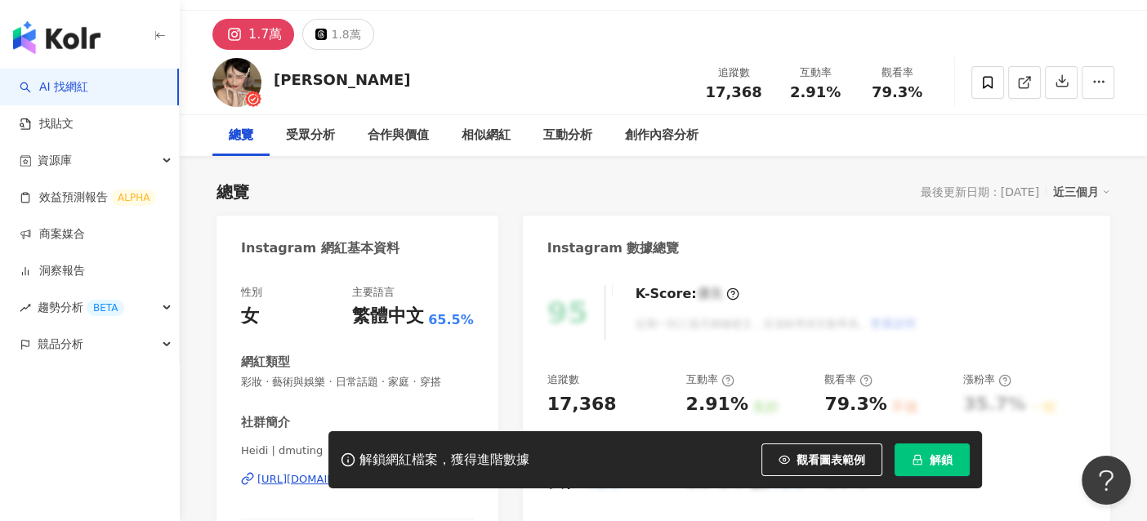
scroll to position [163, 0]
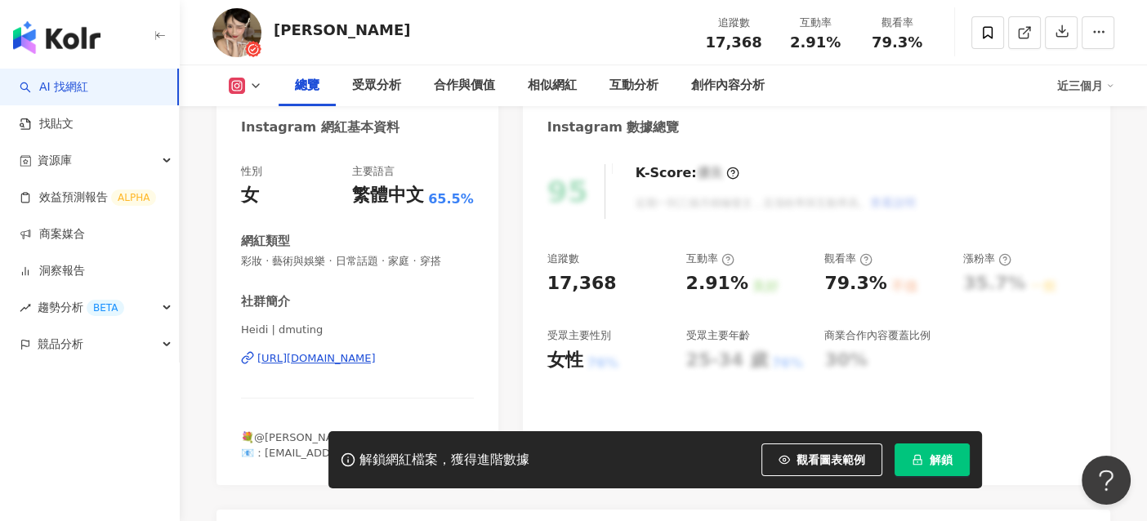
click at [309, 359] on div "[URL][DOMAIN_NAME]" at bounding box center [316, 358] width 118 height 15
